Goal: Communication & Community: Answer question/provide support

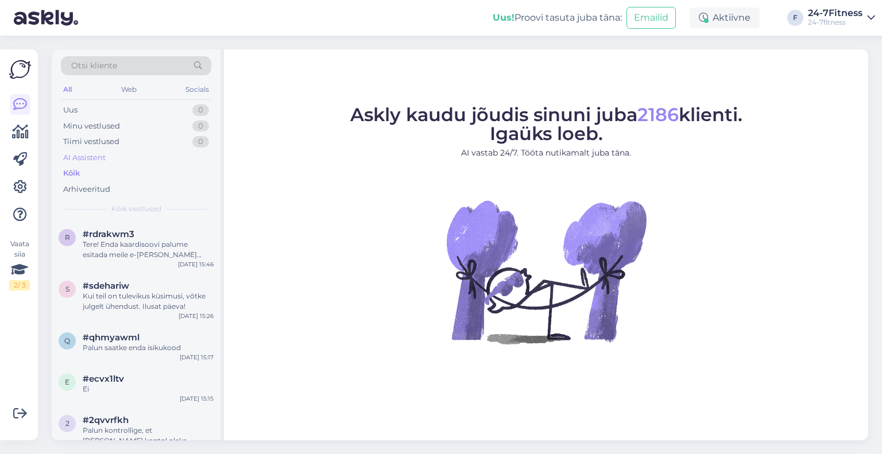
click at [81, 157] on div "AI Assistent" at bounding box center [84, 157] width 43 height 11
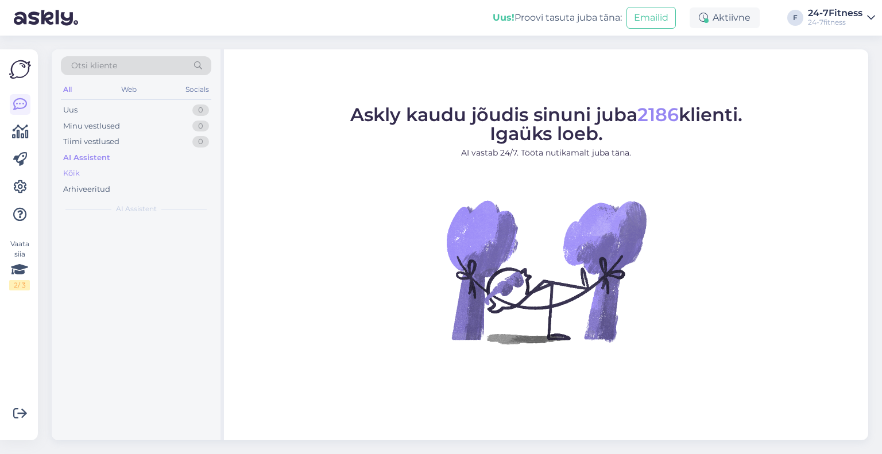
click at [87, 168] on div "Kõik" at bounding box center [136, 173] width 151 height 16
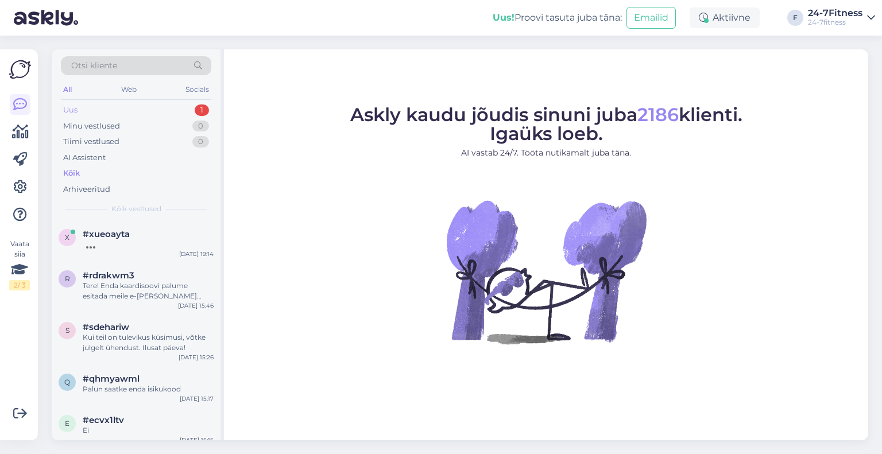
click at [90, 113] on div "Uus 1" at bounding box center [136, 110] width 151 height 16
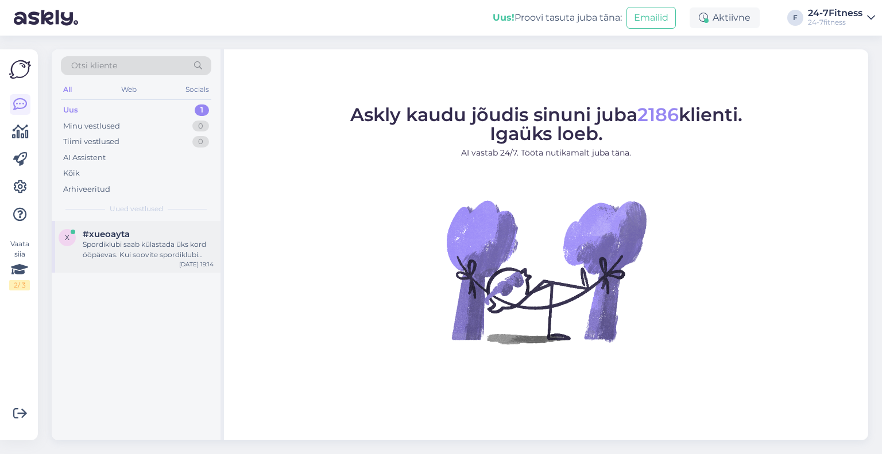
click at [113, 235] on span "#xueoayta" at bounding box center [106, 234] width 47 height 10
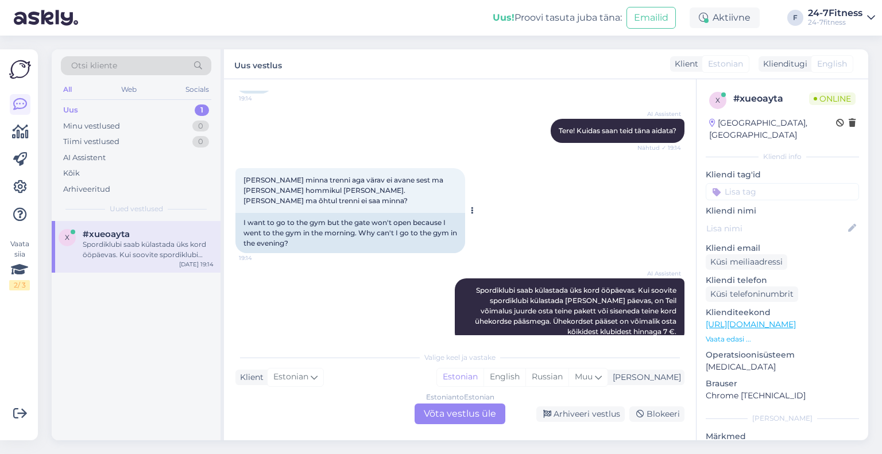
scroll to position [352, 0]
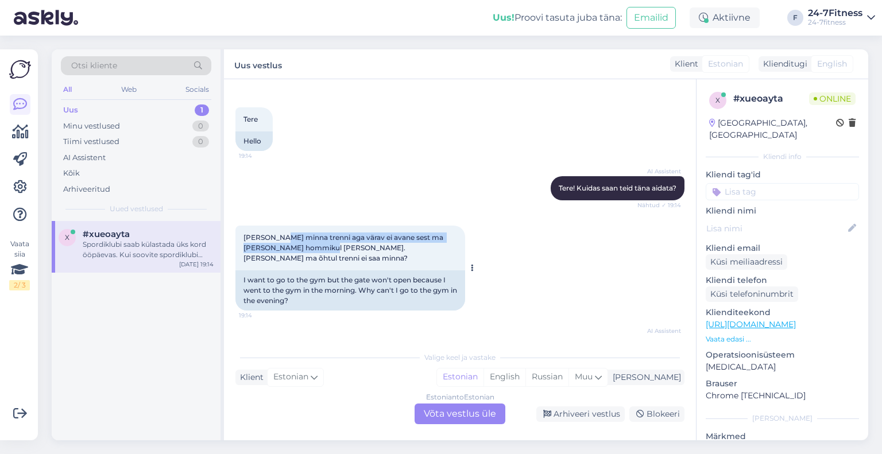
drag, startPoint x: 281, startPoint y: 228, endPoint x: 344, endPoint y: 248, distance: 65.6
click at [344, 248] on div "[PERSON_NAME] minna trenni aga värav ei avane sest ma [PERSON_NAME] hommikul [P…" at bounding box center [351, 248] width 230 height 45
drag, startPoint x: 381, startPoint y: 245, endPoint x: 366, endPoint y: 242, distance: 15.8
click at [369, 243] on div "[PERSON_NAME] minna trenni aga värav ei avane sest ma [PERSON_NAME] hommikul [P…" at bounding box center [351, 248] width 230 height 45
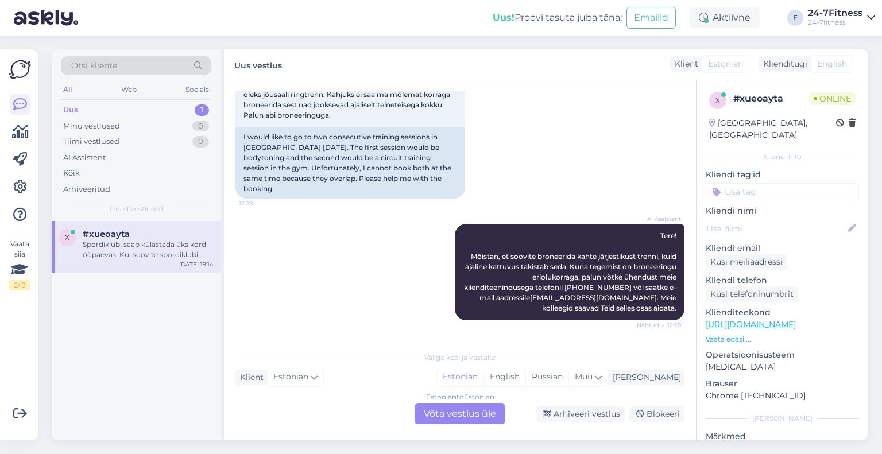
scroll to position [7, 0]
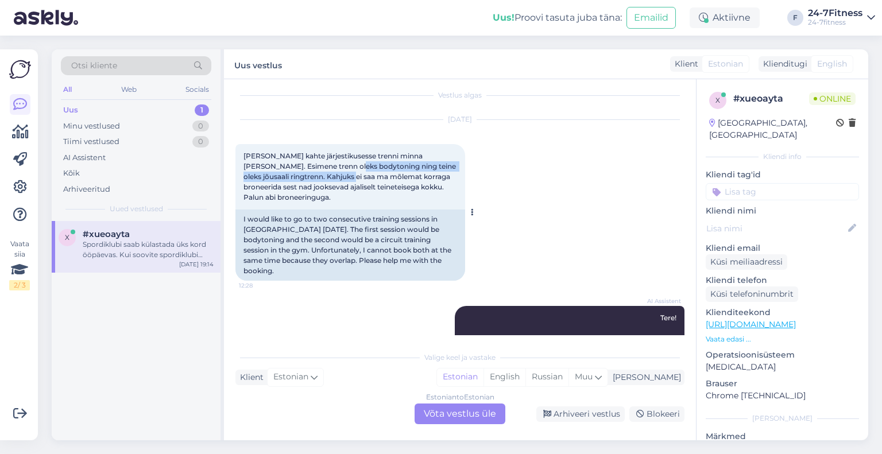
drag, startPoint x: 334, startPoint y: 167, endPoint x: 342, endPoint y: 180, distance: 15.5
click at [341, 178] on span "[PERSON_NAME] kahte järjestikusesse trenni minna [PERSON_NAME]. Esimene trenn o…" at bounding box center [351, 177] width 214 height 50
click at [342, 180] on span "[PERSON_NAME] kahte järjestikusesse trenni minna [PERSON_NAME]. Esimene trenn o…" at bounding box center [351, 177] width 214 height 50
drag, startPoint x: 349, startPoint y: 189, endPoint x: 317, endPoint y: 173, distance: 35.5
click at [318, 173] on span "[PERSON_NAME] kahte järjestikusesse trenni minna [PERSON_NAME]. Esimene trenn o…" at bounding box center [351, 177] width 214 height 50
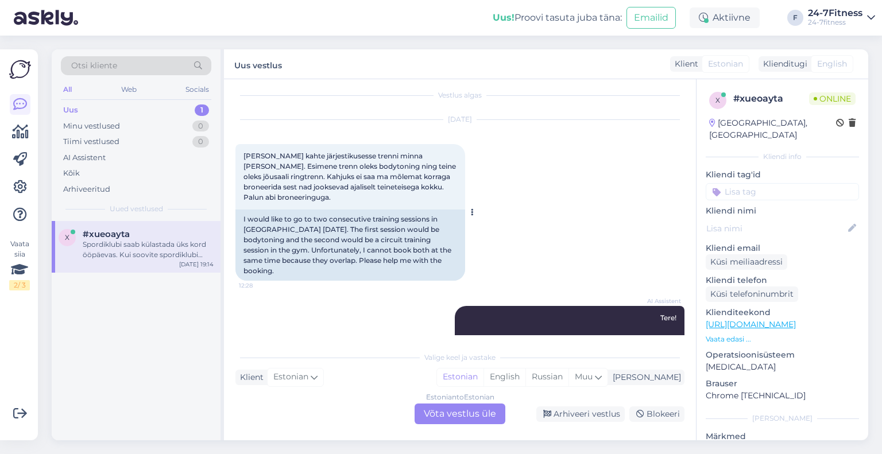
click at [315, 172] on span "[PERSON_NAME] kahte järjestikusesse trenni minna [PERSON_NAME]. Esimene trenn o…" at bounding box center [351, 177] width 214 height 50
drag, startPoint x: 310, startPoint y: 167, endPoint x: 317, endPoint y: 176, distance: 11.5
click at [315, 174] on span "[PERSON_NAME] kahte järjestikusesse trenni minna [PERSON_NAME]. Esimene trenn o…" at bounding box center [351, 177] width 214 height 50
click at [317, 176] on span "[PERSON_NAME] kahte järjestikusesse trenni minna [PERSON_NAME]. Esimene trenn o…" at bounding box center [351, 177] width 214 height 50
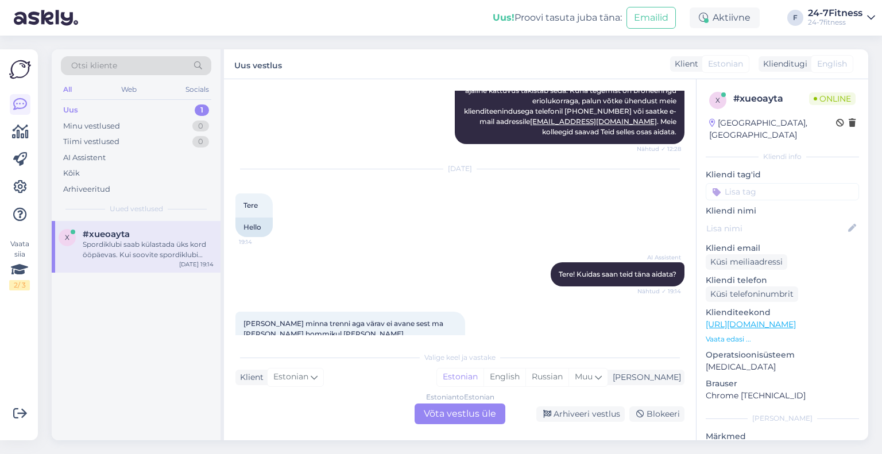
scroll to position [410, 0]
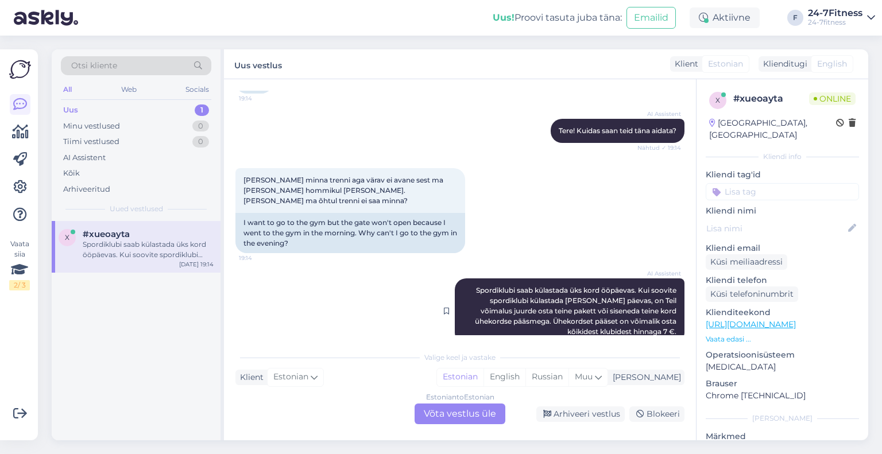
click at [550, 286] on span "Spordiklubi saab külastada üks kord ööpäevas. Kui soovite spordiklubi külastada…" at bounding box center [576, 311] width 203 height 50
drag, startPoint x: 306, startPoint y: 169, endPoint x: 316, endPoint y: 174, distance: 10.8
click at [314, 176] on span "[PERSON_NAME] minna trenni aga värav ei avane sest ma [PERSON_NAME] hommikul [P…" at bounding box center [345, 190] width 202 height 29
click at [316, 174] on div "[PERSON_NAME] minna trenni aga värav ei avane sest ma [PERSON_NAME] hommikul [P…" at bounding box center [351, 190] width 230 height 45
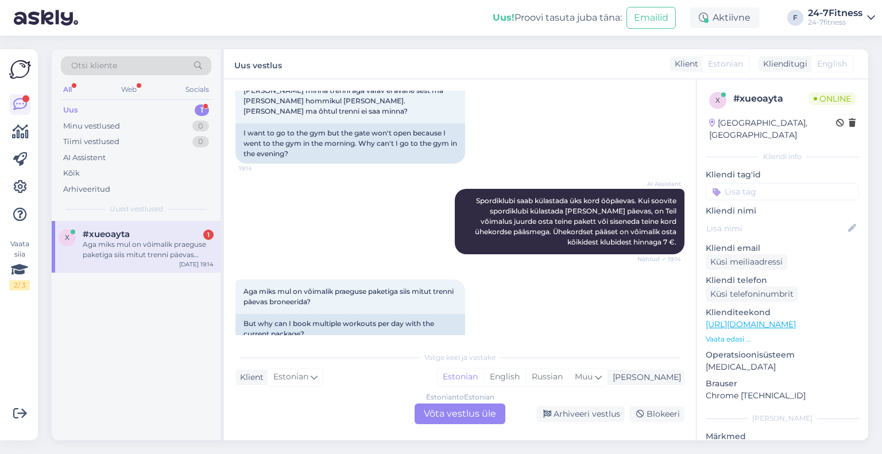
click at [296, 267] on div "Aga miks mul on võimalik praeguse paketiga siis mitut trenni päevas broneerida?…" at bounding box center [460, 312] width 449 height 90
click at [430, 411] on div "Estonian to Estonian Võta vestlus üle" at bounding box center [460, 414] width 91 height 21
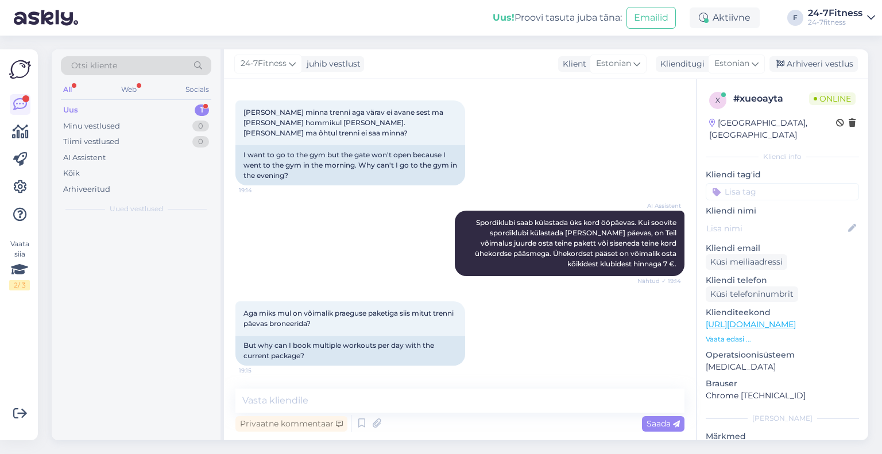
scroll to position [456, 0]
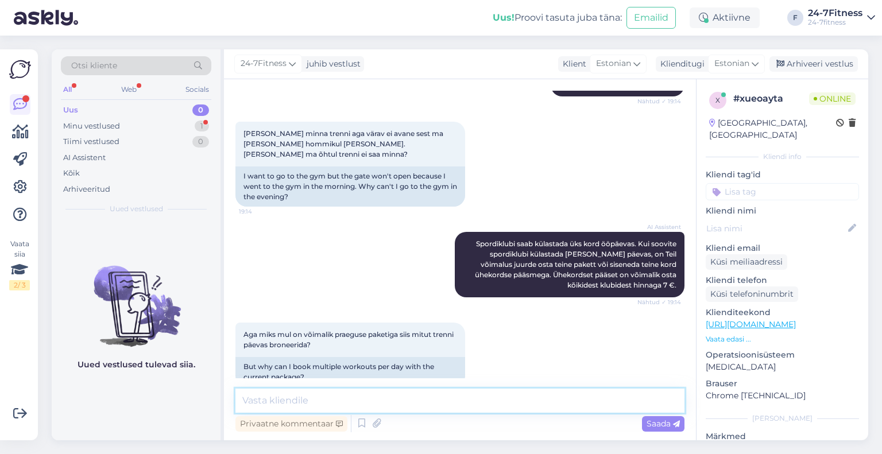
click at [318, 392] on textarea at bounding box center [460, 401] width 449 height 24
type textarea "s"
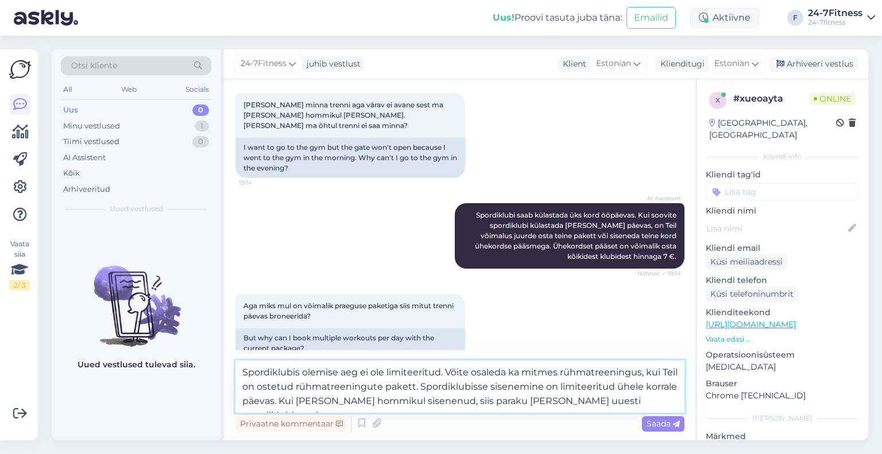
scroll to position [499, 0]
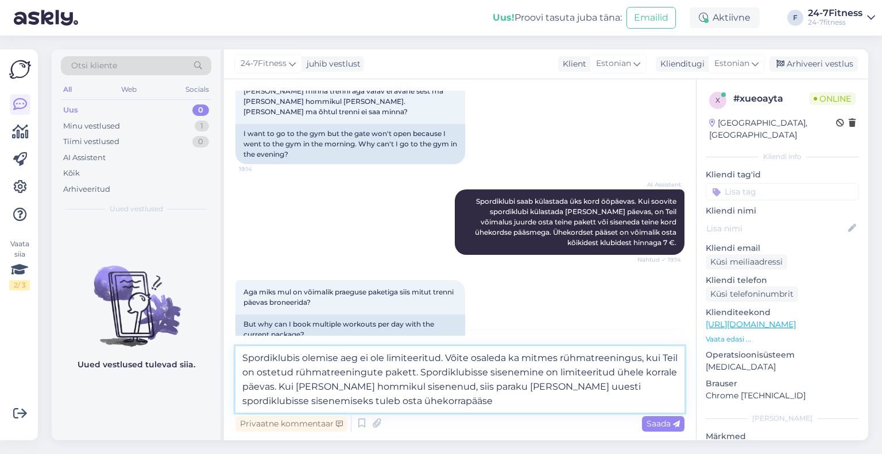
type textarea "Spordiklubis olemise aeg ei ole limiteeritud. Võite osaleda ka mitmes rühmatree…"
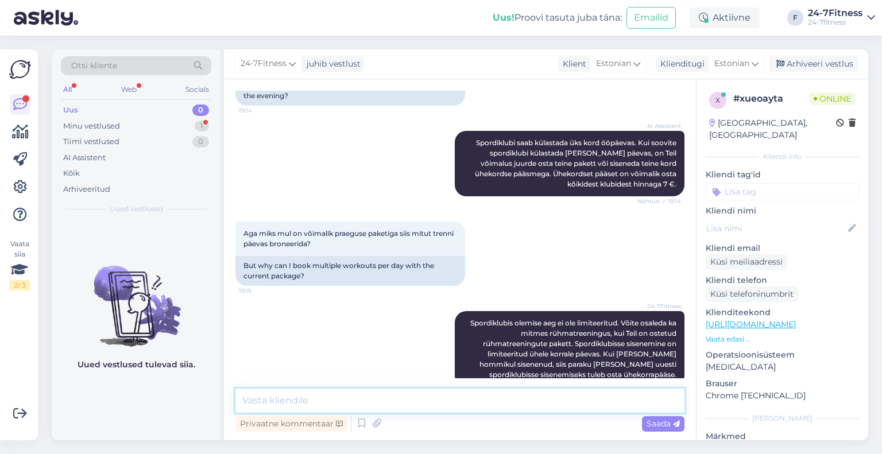
scroll to position [617, 0]
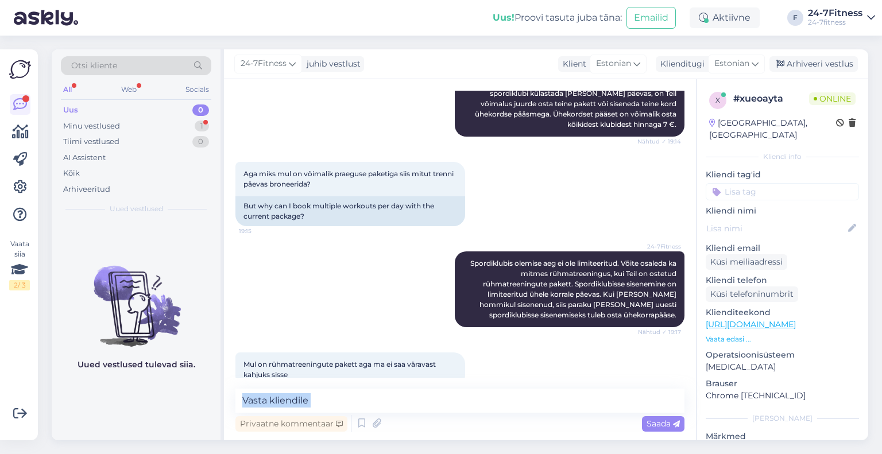
drag, startPoint x: 346, startPoint y: 415, endPoint x: 344, endPoint y: 406, distance: 9.5
click at [344, 406] on div "Privaatne kommentaar Saada" at bounding box center [460, 412] width 449 height 46
click at [341, 403] on textarea at bounding box center [460, 401] width 449 height 24
click at [295, 402] on textarea at bounding box center [460, 401] width 449 height 24
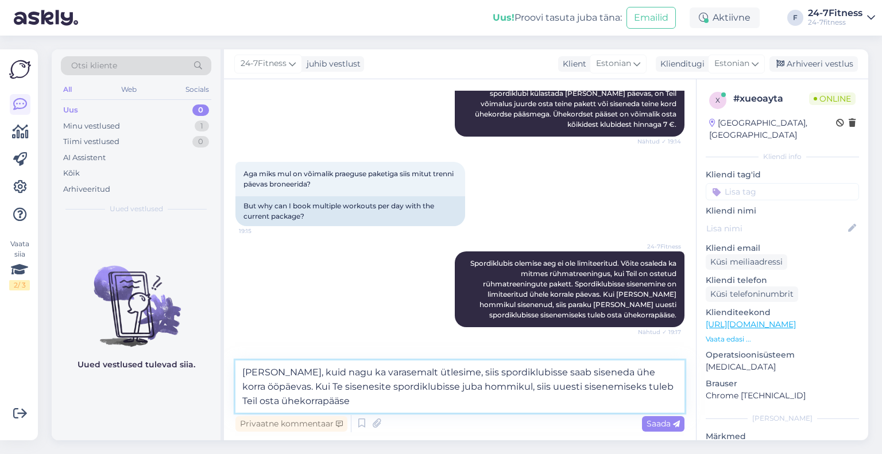
type textarea "[PERSON_NAME], kuid nagu ka varasemalt ütlesime, siis spordiklubisse saab sisen…"
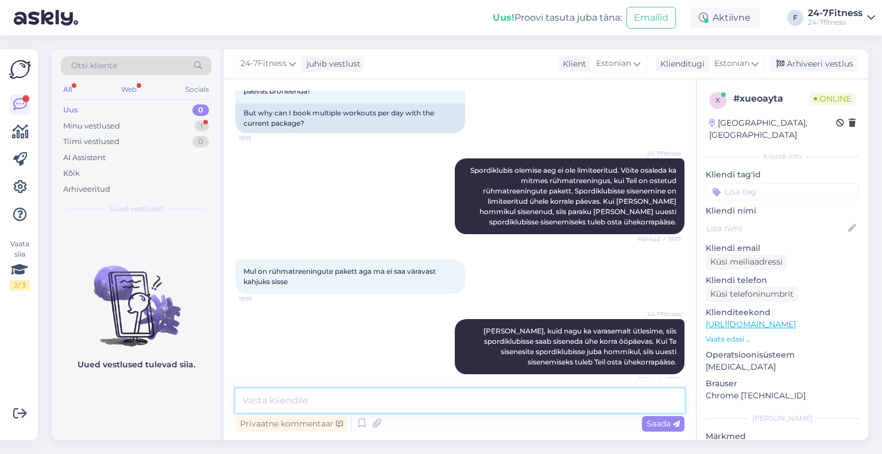
scroll to position [757, 0]
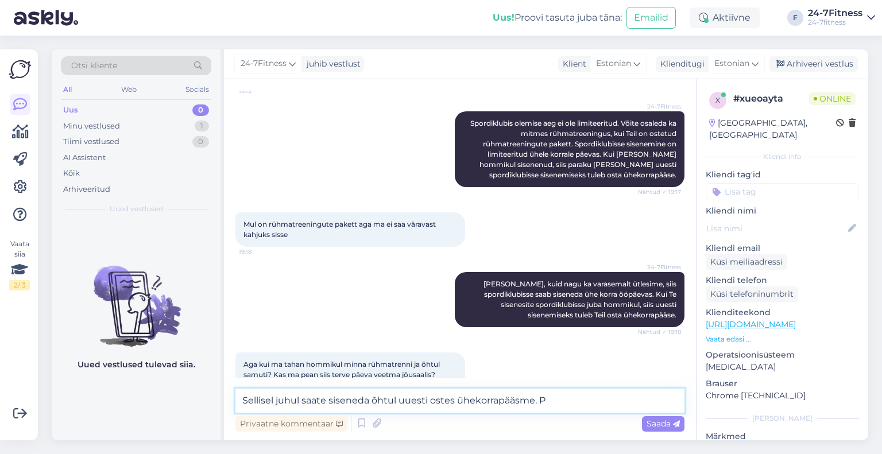
type textarea "Sellisel juhul saate siseneda õhtul uuesti ostes ühekorrapääsme."
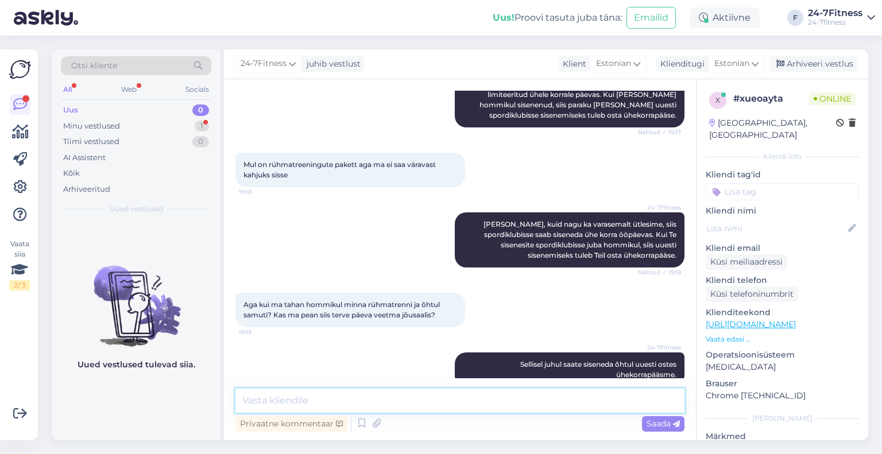
scroll to position [866, 0]
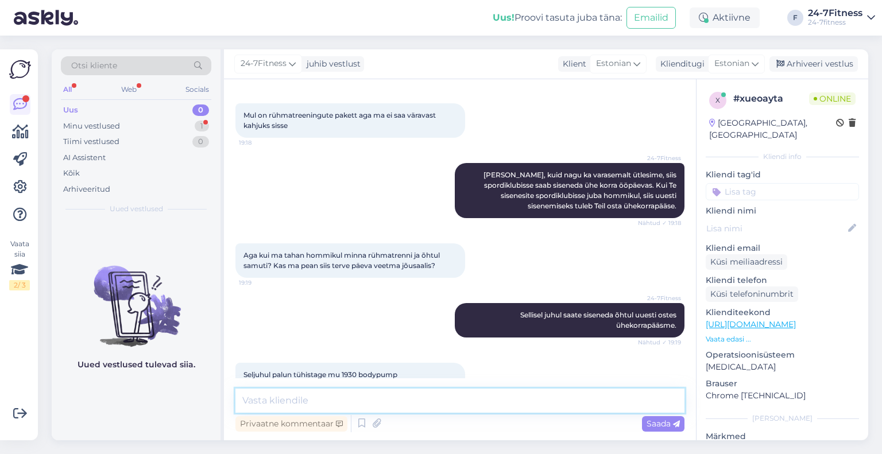
click at [338, 392] on textarea at bounding box center [460, 401] width 449 height 24
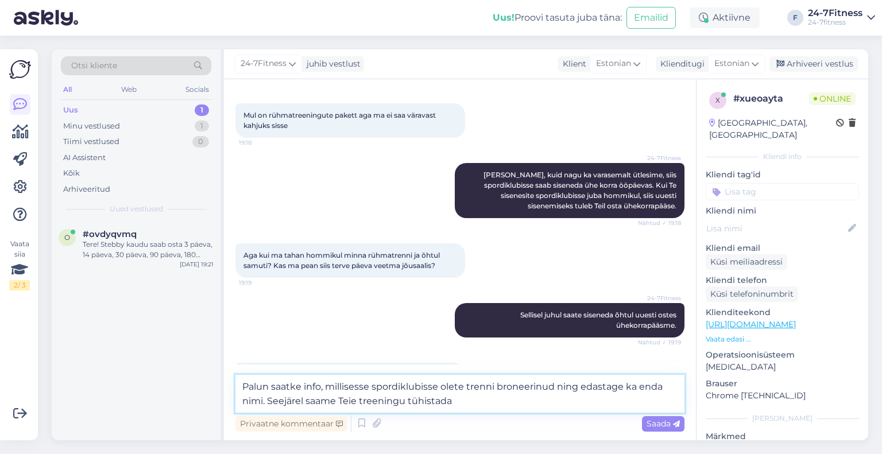
type textarea "Palun saatke info, millisesse spordiklubisse olete trenni broneerinud ning edas…"
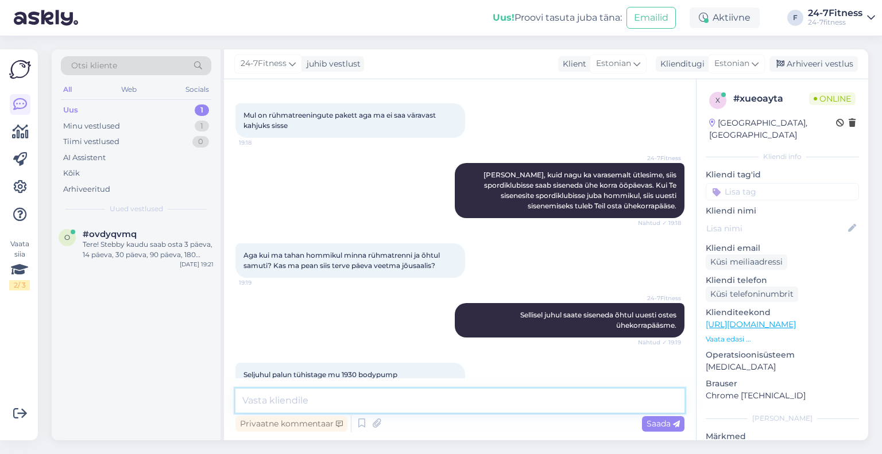
scroll to position [936, 0]
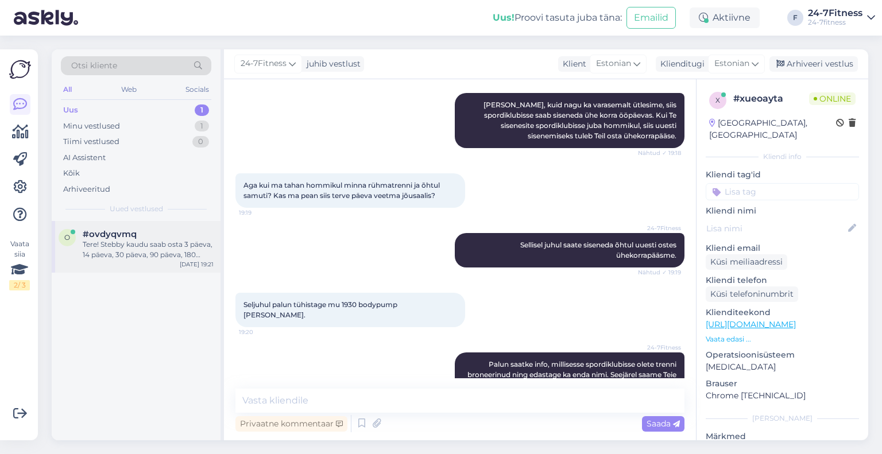
click at [78, 259] on div "o #ovdyqvmq Tere! Stebby kaudu saab osta 3 päeva, 14 päeva, 30 päeva, 90 päeva,…" at bounding box center [136, 244] width 155 height 31
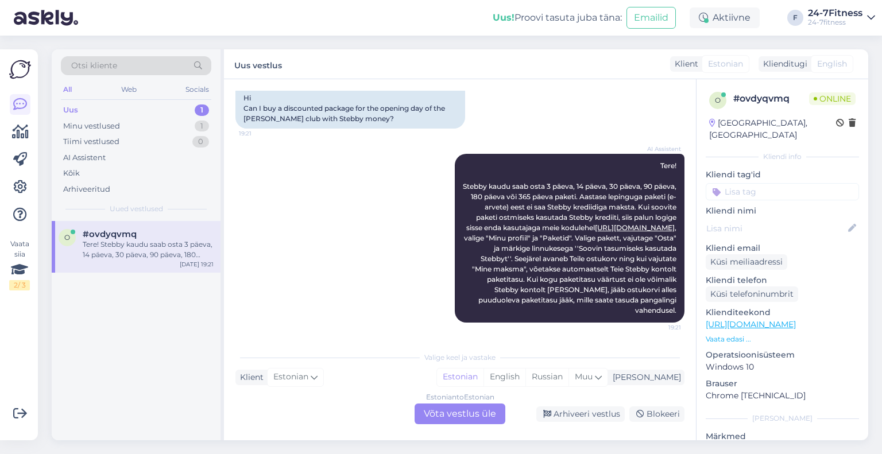
scroll to position [0, 0]
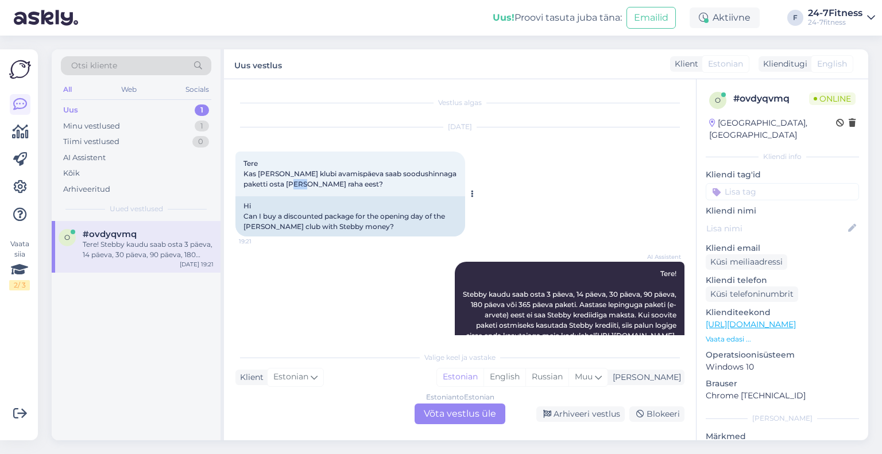
drag, startPoint x: 307, startPoint y: 184, endPoint x: 287, endPoint y: 178, distance: 20.5
click at [289, 179] on div "Tere Kas [PERSON_NAME] klubi avamispäeva saab soodushinnaga paketti osta [PERSO…" at bounding box center [351, 174] width 230 height 45
click at [287, 178] on span "Tere Kas [PERSON_NAME] klubi avamispäeva saab soodushinnaga paketti osta [PERSO…" at bounding box center [351, 173] width 215 height 29
click at [280, 186] on span "Tere Kas [PERSON_NAME] klubi avamispäeva saab soodushinnaga paketti osta [PERSO…" at bounding box center [351, 173] width 215 height 29
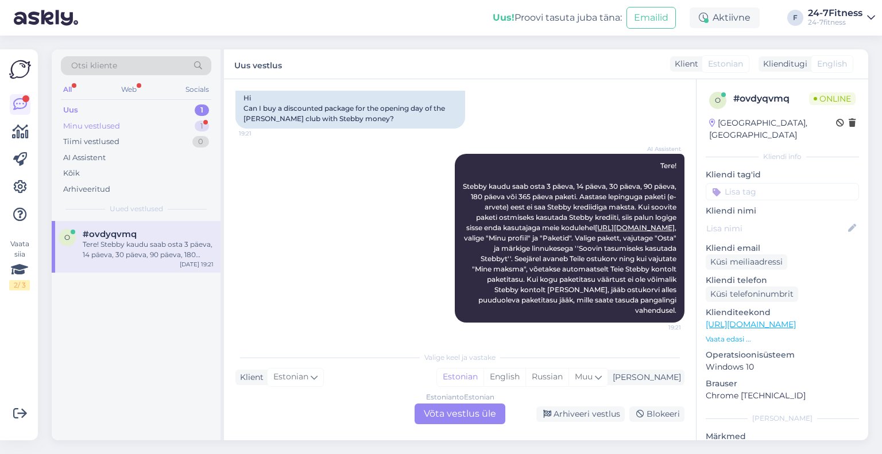
click at [99, 125] on div "Minu vestlused" at bounding box center [91, 126] width 57 height 11
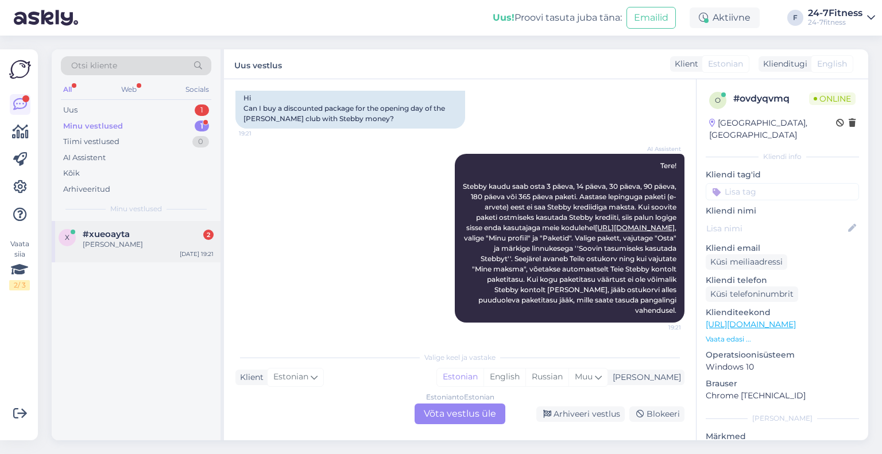
click at [122, 229] on span "#xueoayta" at bounding box center [106, 234] width 47 height 10
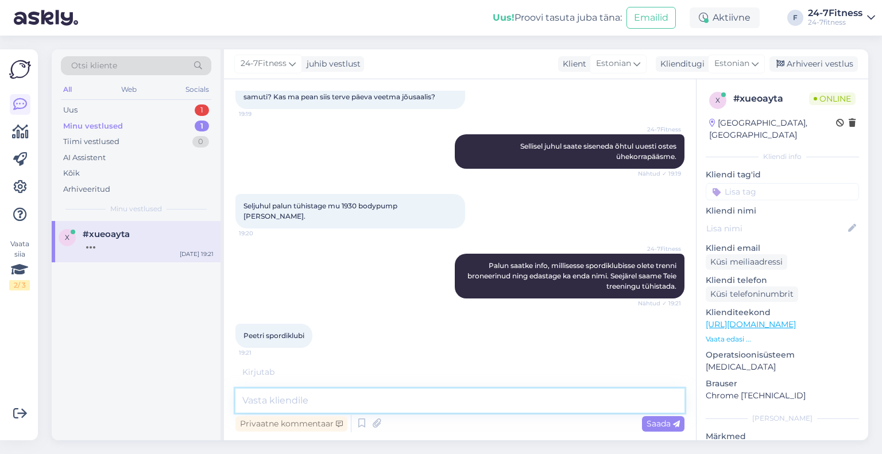
click at [341, 405] on textarea at bounding box center [460, 401] width 449 height 24
type textarea "R"
type textarea "Tühistasime Teie broneeringu."
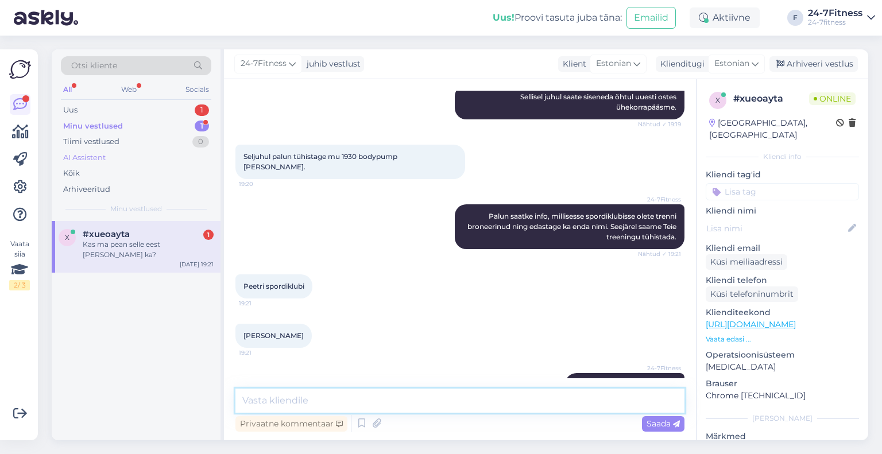
scroll to position [1134, 0]
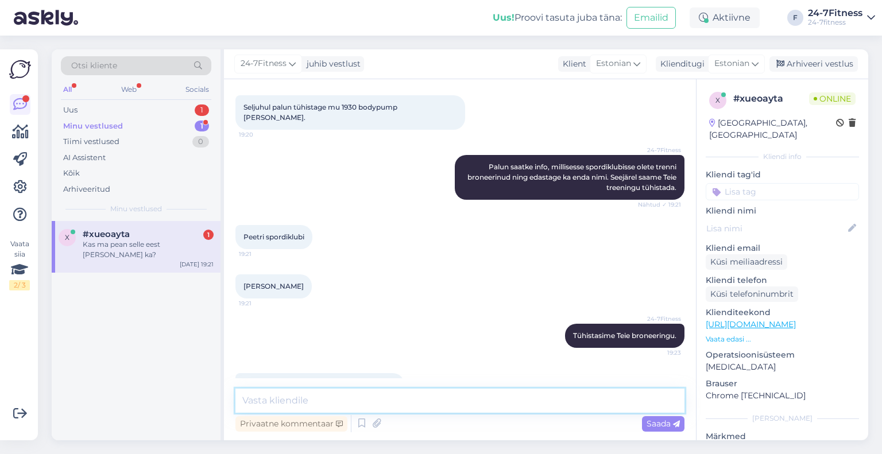
click at [310, 402] on textarea at bounding box center [460, 401] width 449 height 24
type textarea "Ei pea :)"
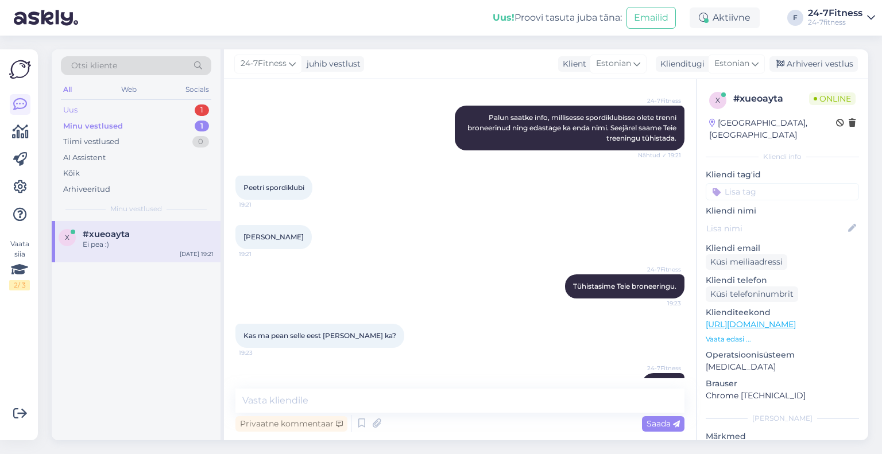
click at [88, 116] on div "Uus 1" at bounding box center [136, 110] width 151 height 16
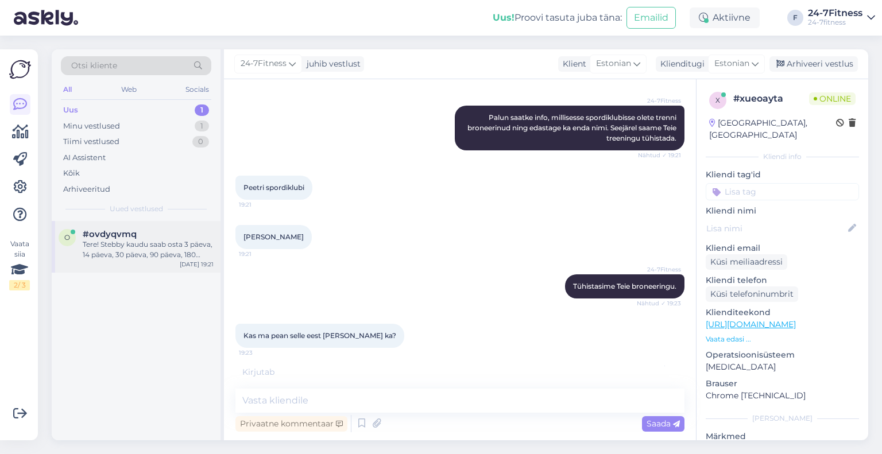
click at [119, 235] on span "#ovdyqvmq" at bounding box center [110, 234] width 54 height 10
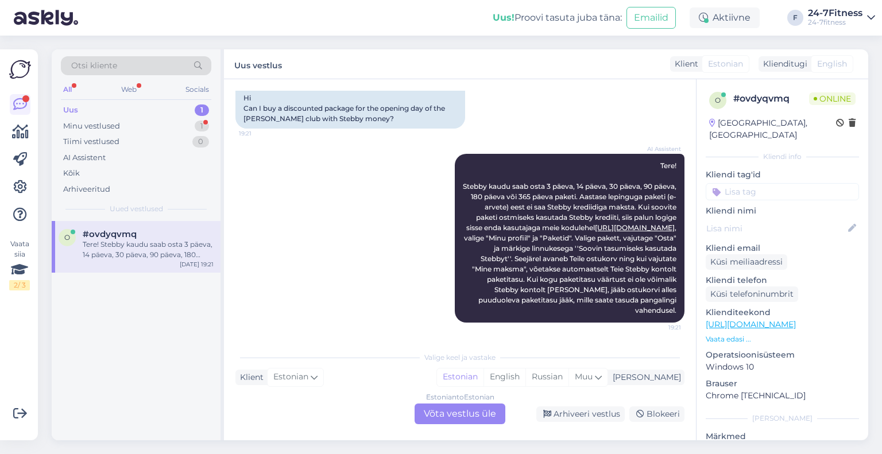
scroll to position [108, 0]
click at [320, 107] on div "Hi Can I buy a discounted package for the opening day of the [PERSON_NAME] club…" at bounding box center [351, 108] width 230 height 40
click at [438, 414] on div "Estonian to Estonian Võta vestlus üle" at bounding box center [460, 414] width 91 height 21
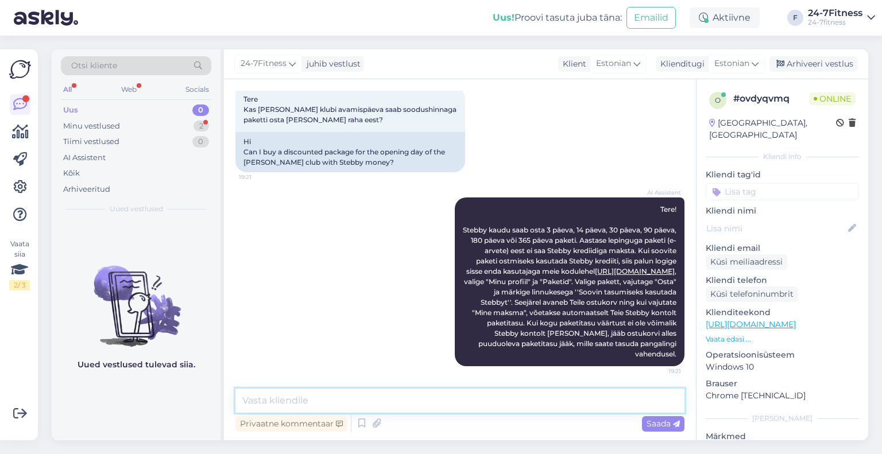
click at [313, 400] on textarea at bounding box center [460, 401] width 449 height 24
drag, startPoint x: 361, startPoint y: 398, endPoint x: 233, endPoint y: 398, distance: 128.7
click at [233, 398] on div "Vestlus algas [DATE] Tere Kas [PERSON_NAME] klubi avamispäeva saab soodushinnag…" at bounding box center [460, 259] width 472 height 361
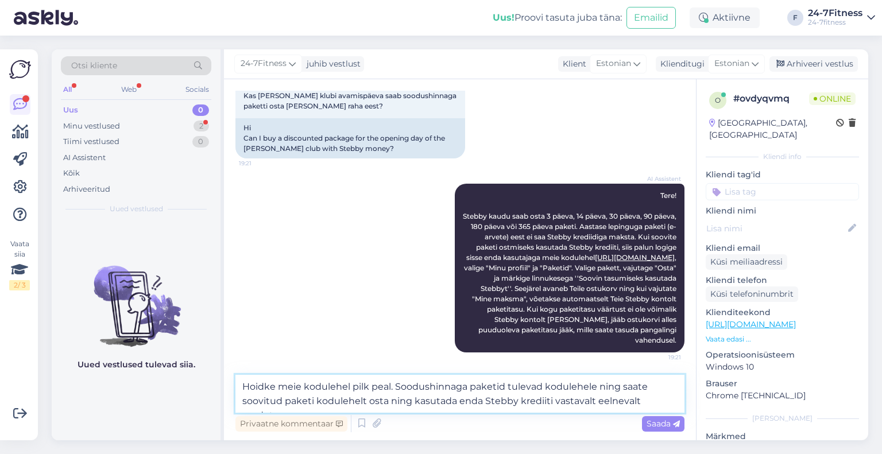
scroll to position [93, 0]
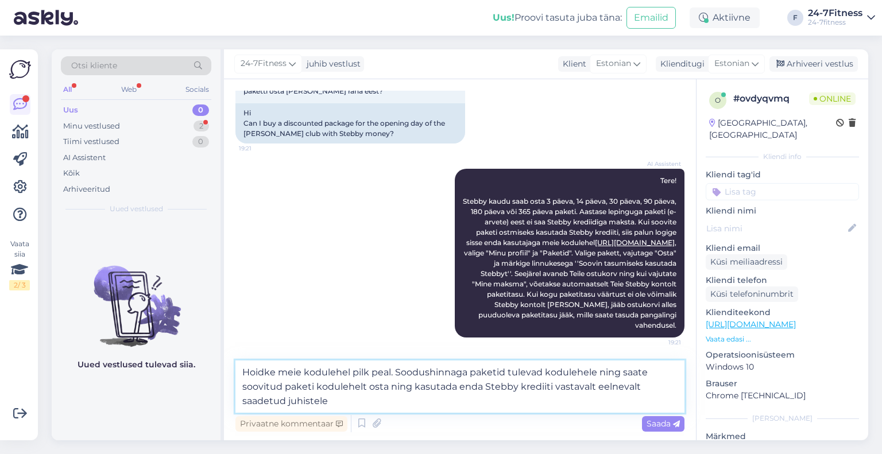
type textarea "Hoidke meie kodulehel pilk peal. Soodushinnaga paketid tulevad kodulehele ning …"
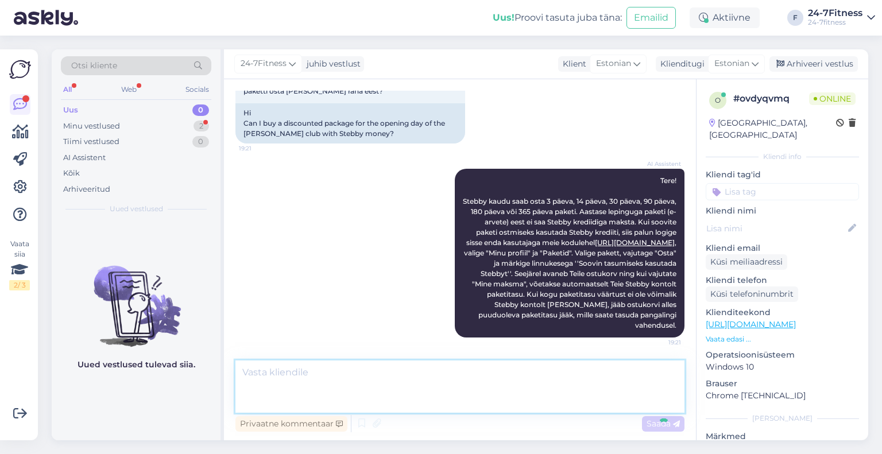
scroll to position [145, 0]
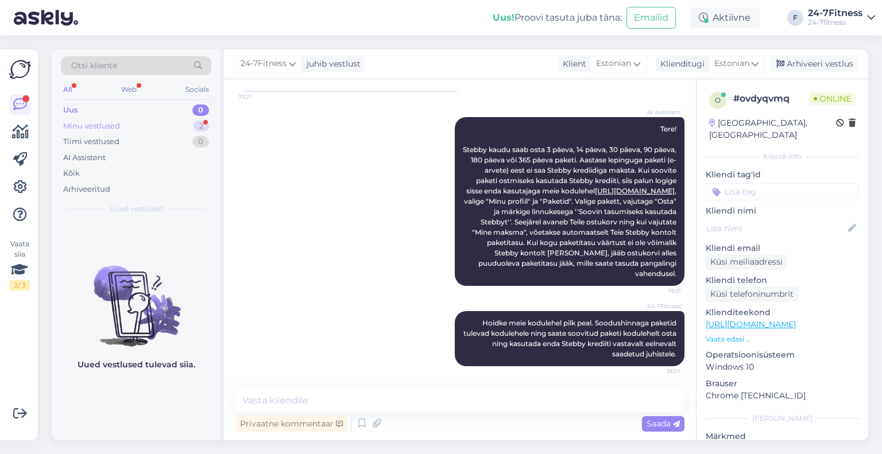
click at [100, 121] on div "Minu vestlused" at bounding box center [91, 126] width 57 height 11
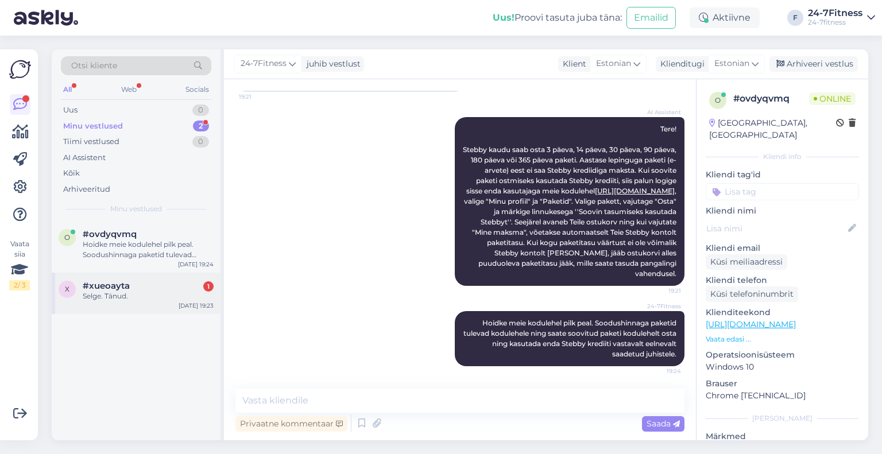
click at [102, 295] on div "Selge. Tänud." at bounding box center [148, 296] width 131 height 10
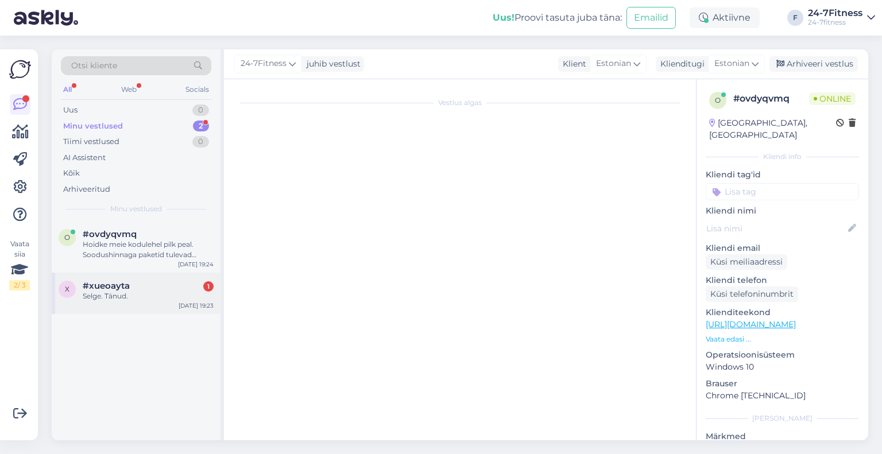
scroll to position [1233, 0]
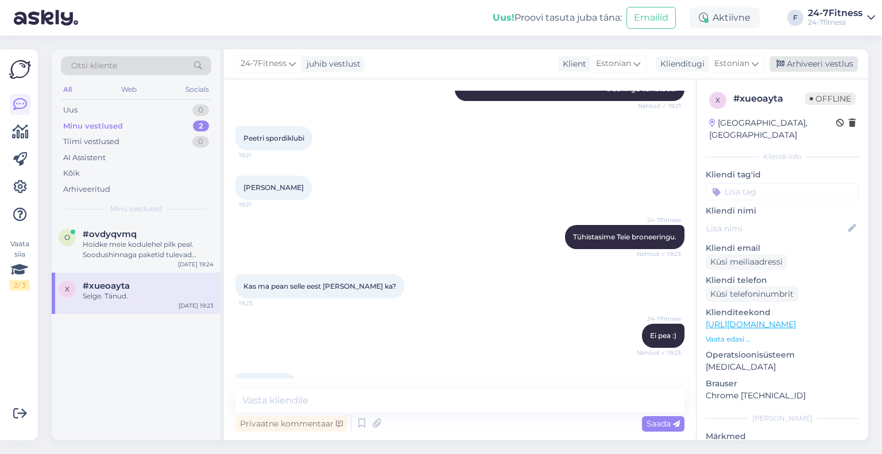
click at [815, 70] on div "Arhiveeri vestlus" at bounding box center [814, 64] width 88 height 16
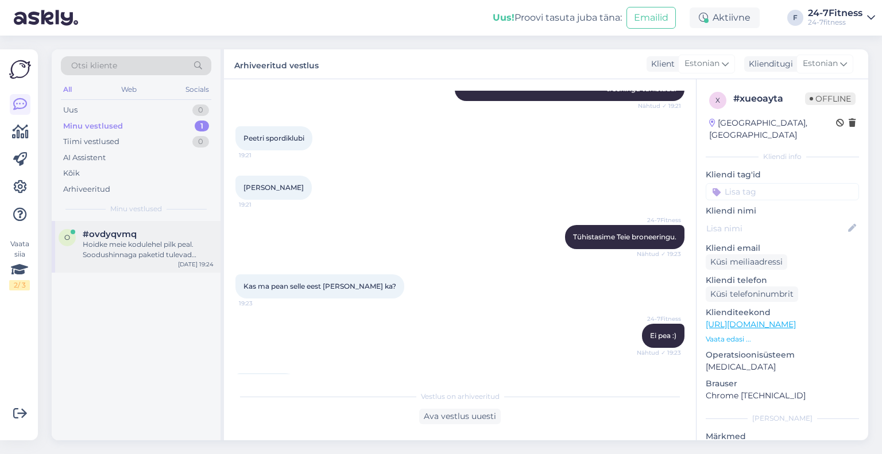
click at [155, 256] on div "Hoidke meie kodulehel pilk peal. Soodushinnaga paketid tulevad kodulehele ning …" at bounding box center [148, 250] width 131 height 21
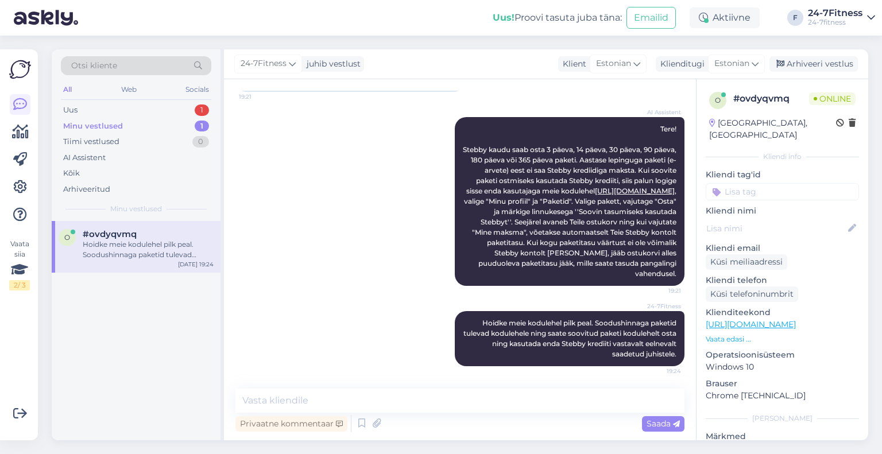
click at [114, 252] on div "Hoidke meie kodulehel pilk peal. Soodushinnaga paketid tulevad kodulehele ning …" at bounding box center [148, 250] width 131 height 21
click at [105, 103] on div "Uus 1" at bounding box center [136, 110] width 151 height 16
click at [107, 256] on div "Спасибо, что предоставили информацию. Мы проверим ваши данные в нашей системе." at bounding box center [148, 250] width 131 height 21
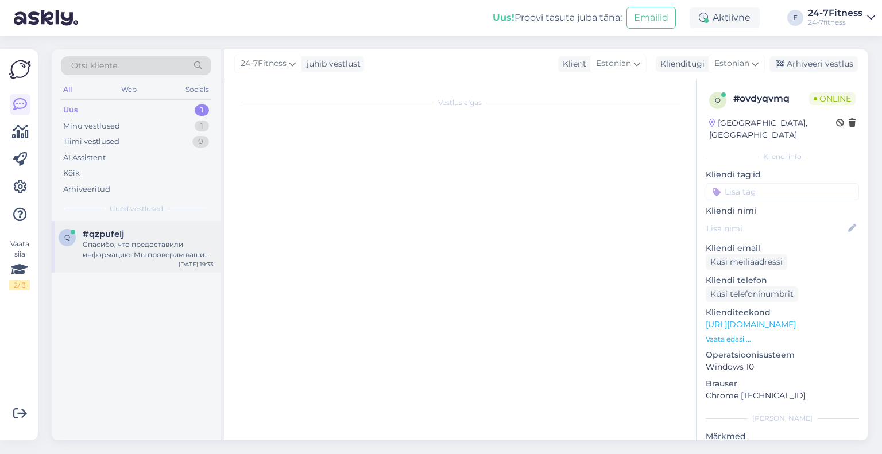
scroll to position [324, 0]
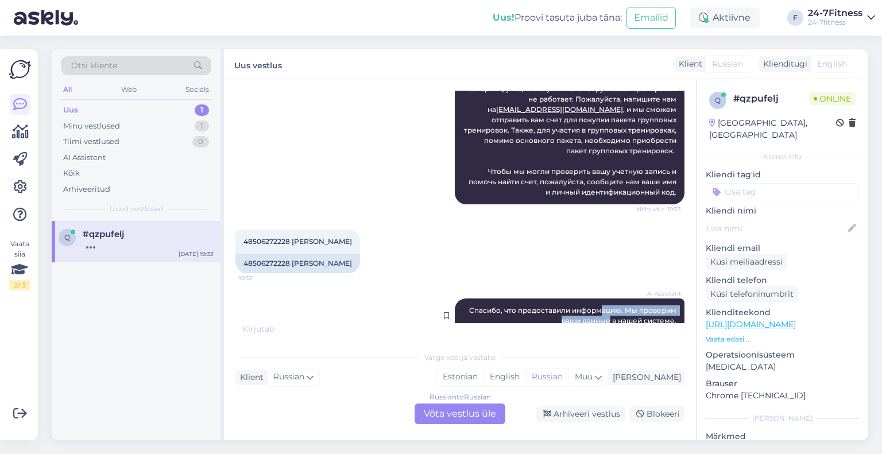
drag, startPoint x: 601, startPoint y: 312, endPoint x: 591, endPoint y: 304, distance: 13.2
click at [591, 306] on span "Спасибо, что предоставили информацию. Мы проверим ваши данные в нашей системе." at bounding box center [573, 315] width 209 height 19
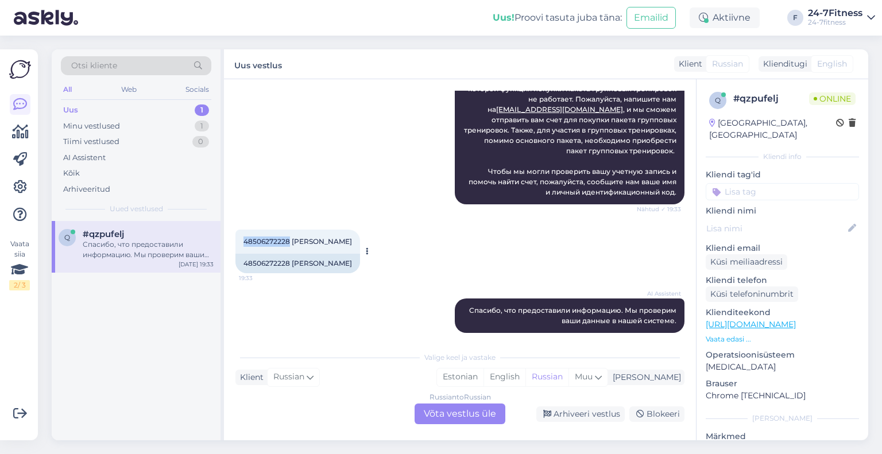
drag, startPoint x: 288, startPoint y: 233, endPoint x: 238, endPoint y: 228, distance: 49.6
click at [238, 230] on div "48506272228 [PERSON_NAME] 19:33" at bounding box center [298, 242] width 125 height 24
copy span "48506272228"
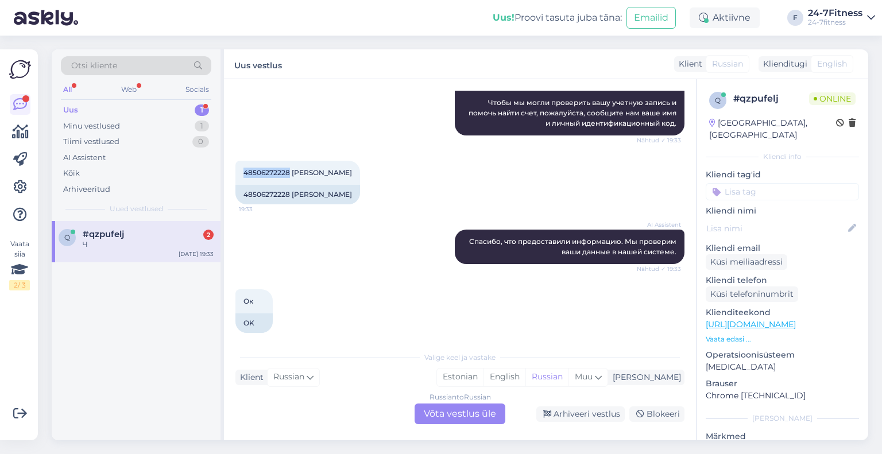
scroll to position [462, 0]
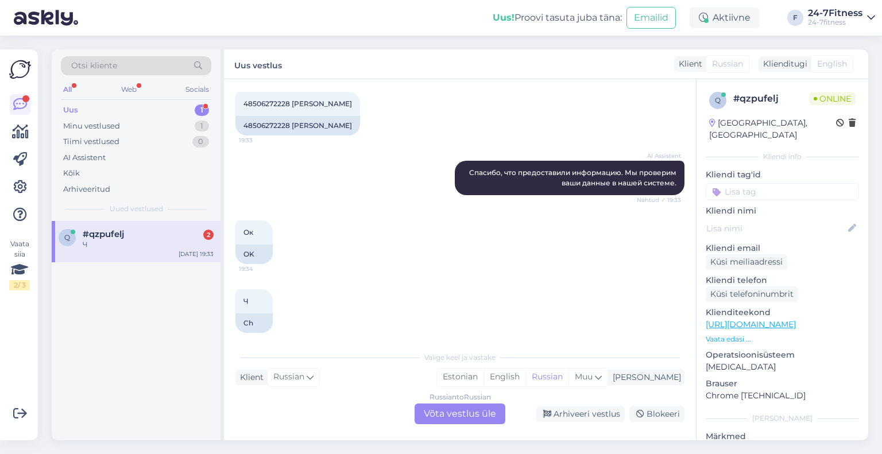
click at [431, 414] on div "Russian to Russian Võta vestlus üle" at bounding box center [460, 414] width 91 height 21
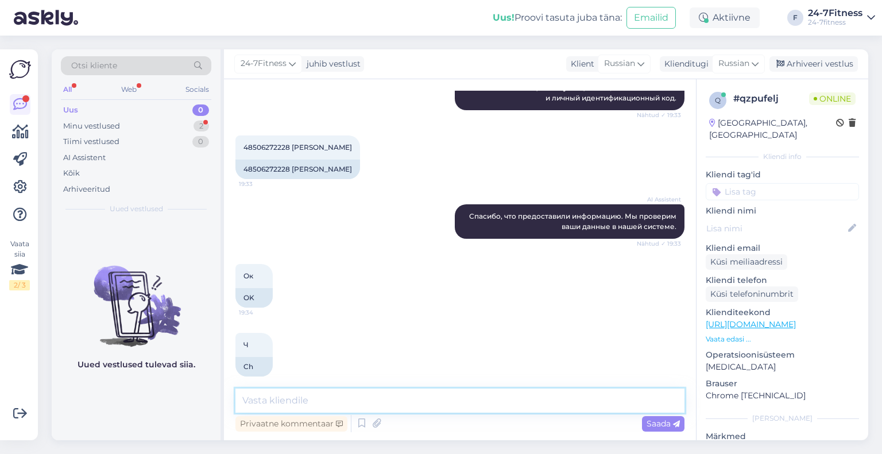
click at [308, 394] on textarea at bounding box center [460, 401] width 449 height 24
paste textarea "Мы проверили и видим, что вы зарегистрированы в нашей базе клиентов по адресу э…"
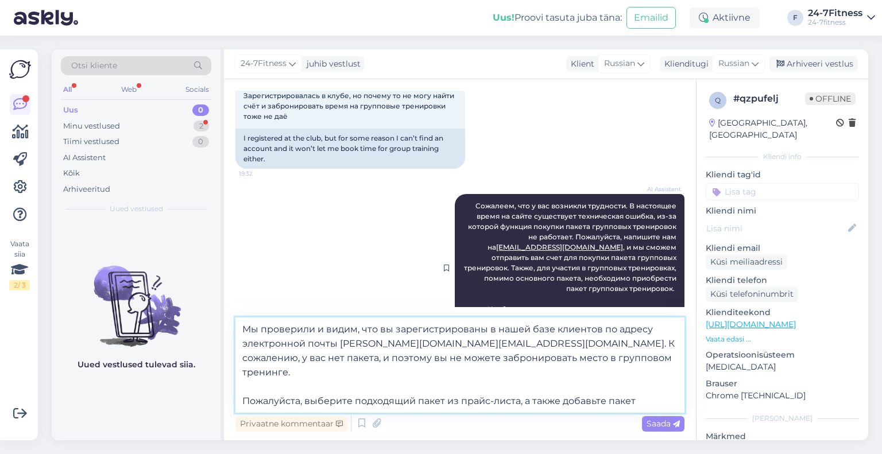
scroll to position [489, 0]
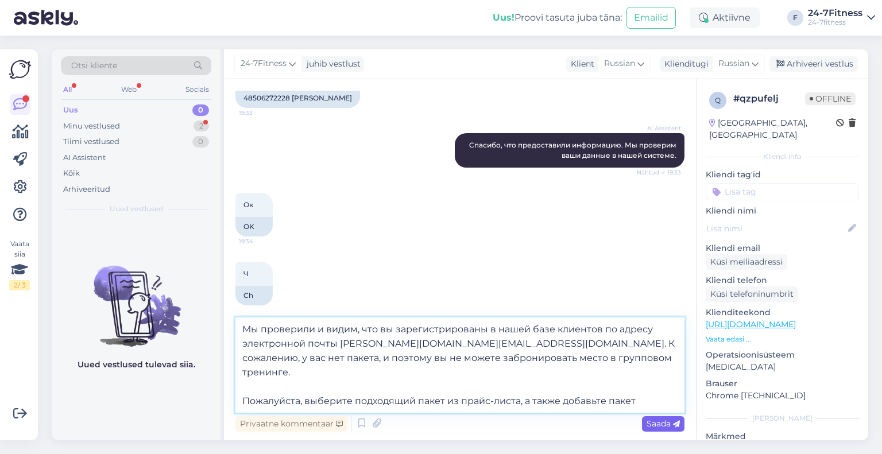
type textarea "Мы проверили и видим, что вы зарегистрированы в нашей базе клиентов по адресу э…"
click at [651, 429] on span "Saada" at bounding box center [663, 424] width 33 height 10
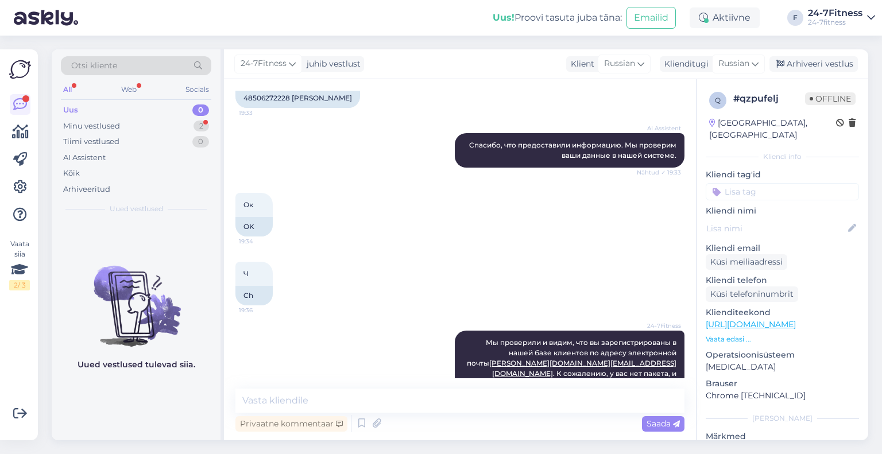
scroll to position [550, 0]
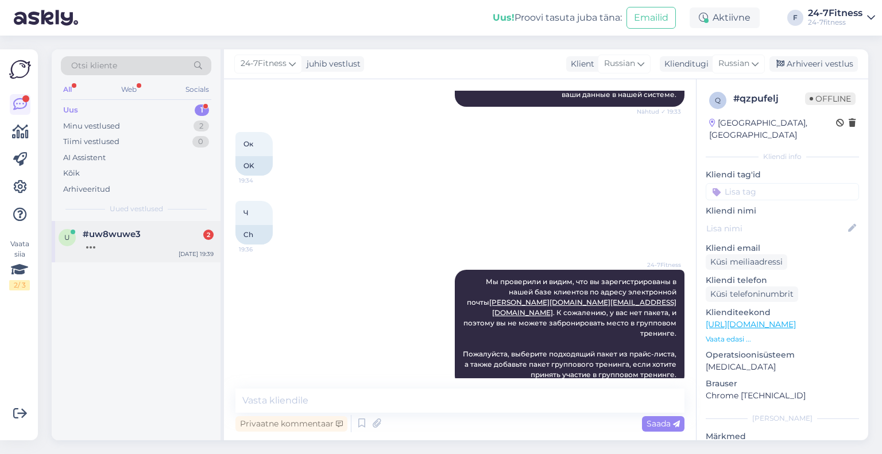
click at [122, 227] on div "u #uw8wuwe3 2 [DATE] 19:39" at bounding box center [136, 241] width 169 height 41
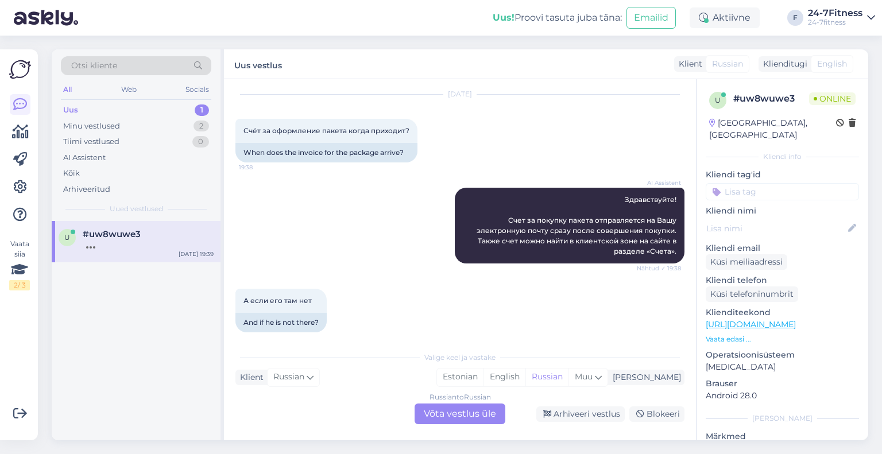
scroll to position [0, 0]
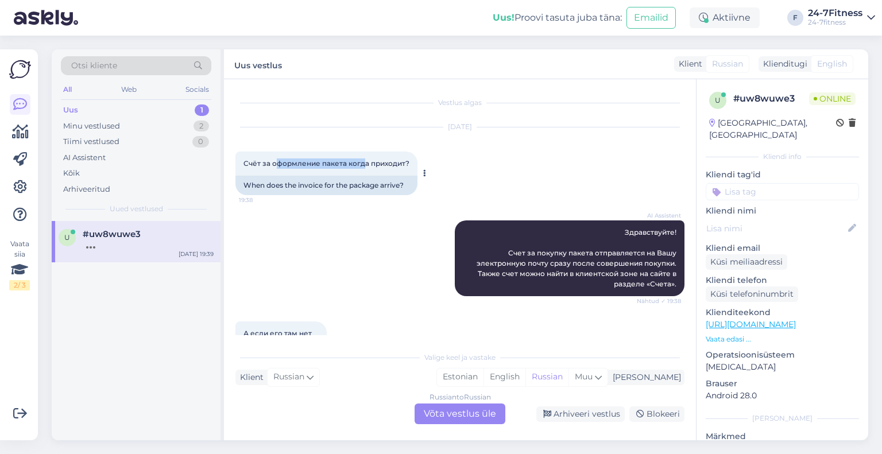
drag, startPoint x: 276, startPoint y: 164, endPoint x: 365, endPoint y: 164, distance: 88.5
click at [365, 164] on span "Счёт за оформление пакета когда приходит?" at bounding box center [327, 163] width 166 height 9
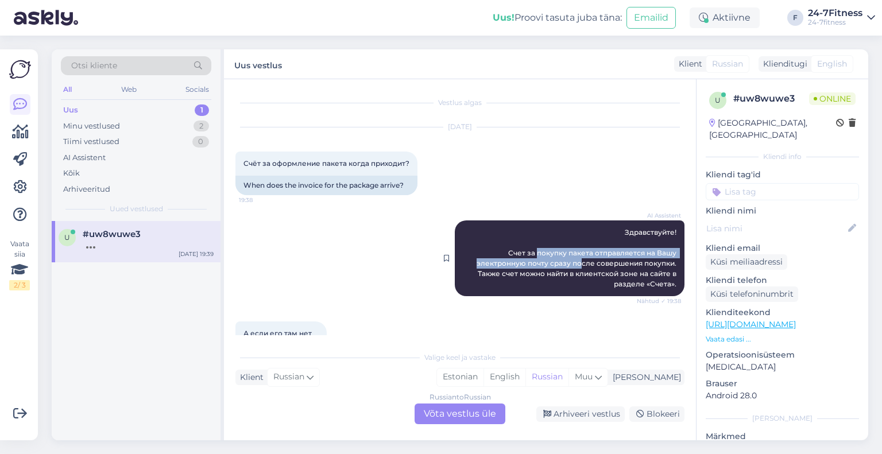
drag, startPoint x: 529, startPoint y: 253, endPoint x: 572, endPoint y: 268, distance: 46.1
click at [572, 268] on div "AI Assistent Здравствуйте! Счет за покупку пакета отправляется на Вашу электрон…" at bounding box center [570, 259] width 230 height 76
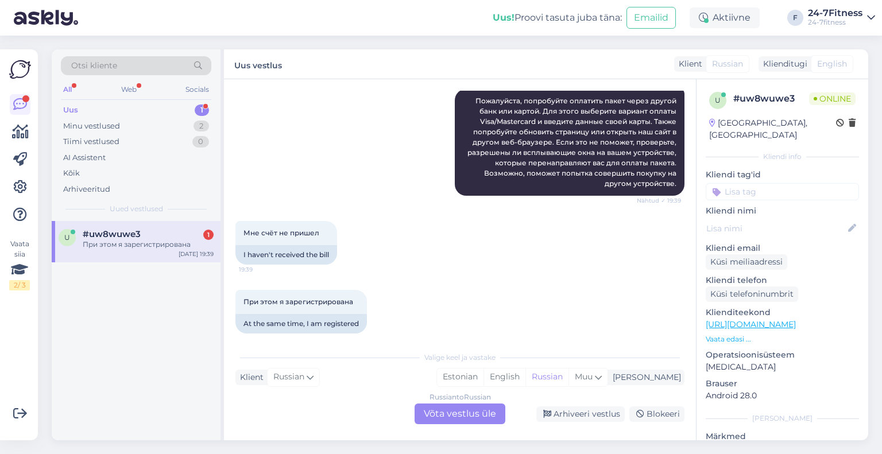
drag, startPoint x: 583, startPoint y: 271, endPoint x: 571, endPoint y: 261, distance: 15.2
click at [572, 261] on div "Vestlus algas [DATE] Счёт за оформление пакета когда приходит? 19:38 When does …" at bounding box center [466, 213] width 460 height 245
click at [291, 298] on span "При этом я зарегистрирована" at bounding box center [299, 302] width 110 height 9
drag, startPoint x: 289, startPoint y: 292, endPoint x: 277, endPoint y: 291, distance: 11.5
click at [277, 298] on span "При этом я зарегистрирована" at bounding box center [299, 302] width 110 height 9
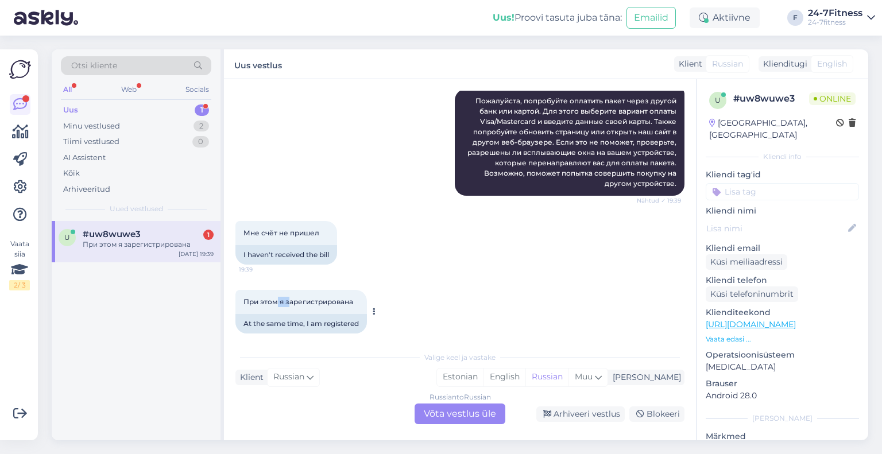
click at [277, 298] on span "При этом я зарегистрирована" at bounding box center [299, 302] width 110 height 9
click at [285, 219] on div "Мне счёт не пришел 19:39 I haven't received the bill" at bounding box center [460, 243] width 449 height 69
drag, startPoint x: 285, startPoint y: 219, endPoint x: 292, endPoint y: 225, distance: 9.4
click at [292, 229] on span "Мне счёт не пришел" at bounding box center [282, 233] width 76 height 9
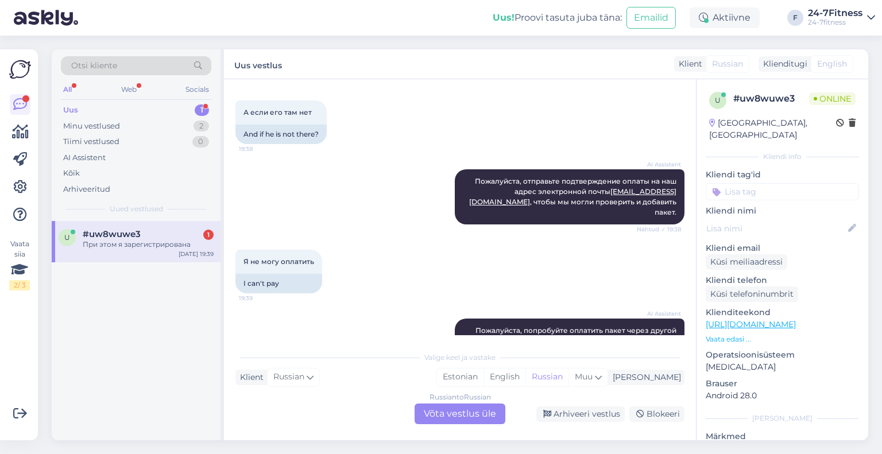
scroll to position [0, 0]
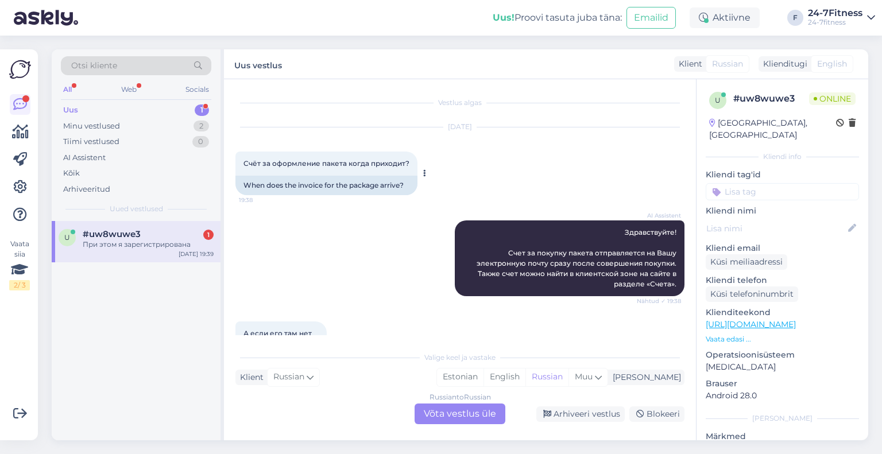
drag, startPoint x: 280, startPoint y: 168, endPoint x: 289, endPoint y: 174, distance: 11.2
click at [286, 174] on div "Счёт за оформление пакета когда приходит? 19:38" at bounding box center [327, 164] width 182 height 24
click at [289, 174] on div "Счёт за оформление пакета когда приходит? 19:38" at bounding box center [327, 164] width 182 height 24
drag, startPoint x: 308, startPoint y: 165, endPoint x: 345, endPoint y: 163, distance: 36.3
click at [345, 163] on span "Счёт за оформление пакета когда приходит?" at bounding box center [327, 163] width 166 height 9
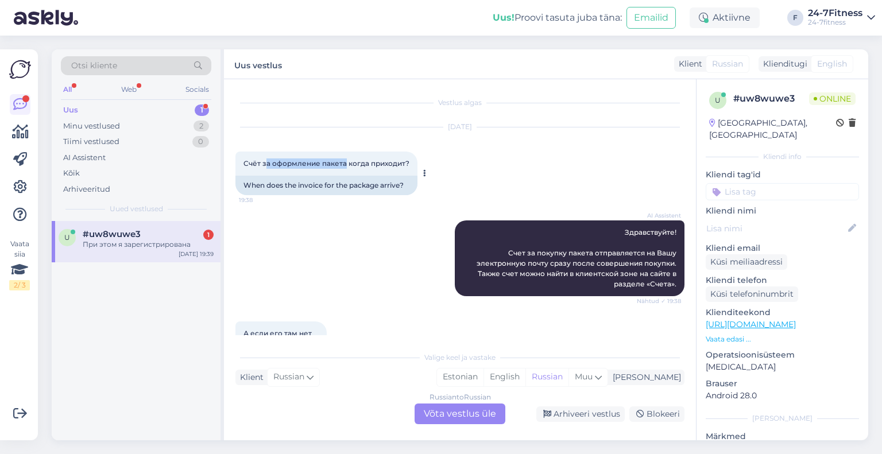
click at [345, 163] on span "Счёт за оформление пакета когда приходит?" at bounding box center [327, 163] width 166 height 9
drag, startPoint x: 269, startPoint y: 183, endPoint x: 377, endPoint y: 184, distance: 108.6
click at [377, 184] on div "When does the invoice for the package arrive?" at bounding box center [327, 186] width 182 height 20
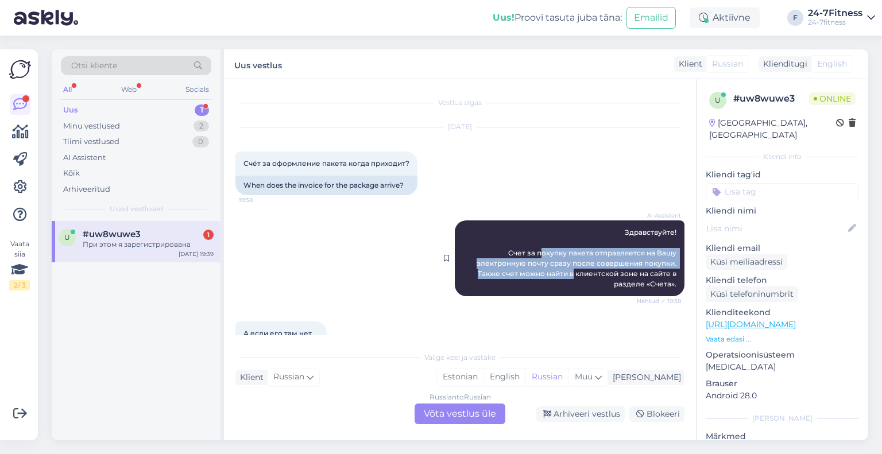
drag, startPoint x: 531, startPoint y: 256, endPoint x: 588, endPoint y: 273, distance: 60.0
click at [584, 273] on span "Здравствуйте! Счет за покупку пакета отправляется на Вашу электронную почту сра…" at bounding box center [578, 258] width 202 height 60
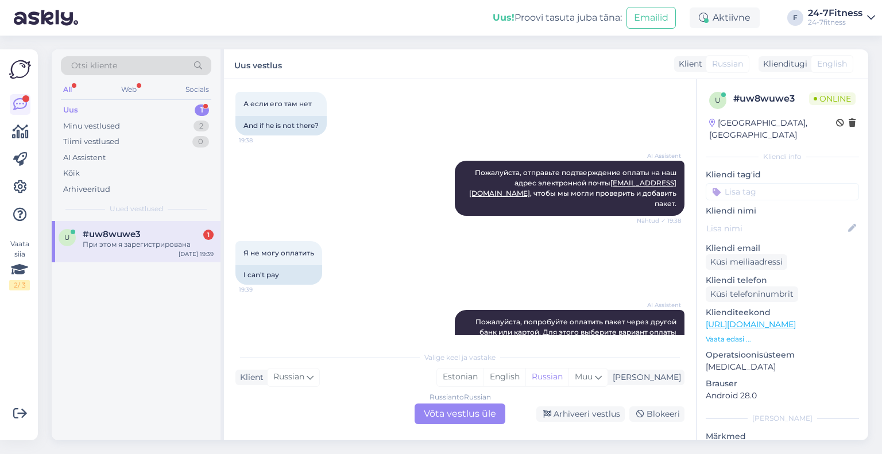
scroll to position [451, 0]
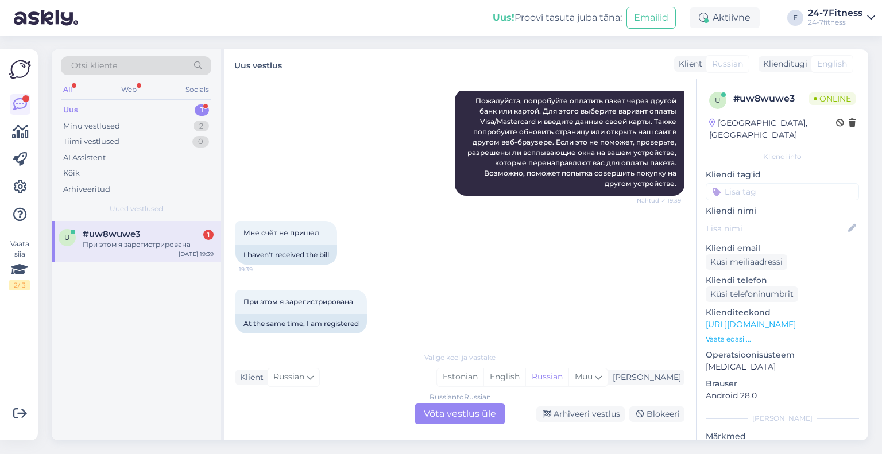
click at [446, 419] on div "Russian to Russian Võta vestlus üle" at bounding box center [460, 414] width 91 height 21
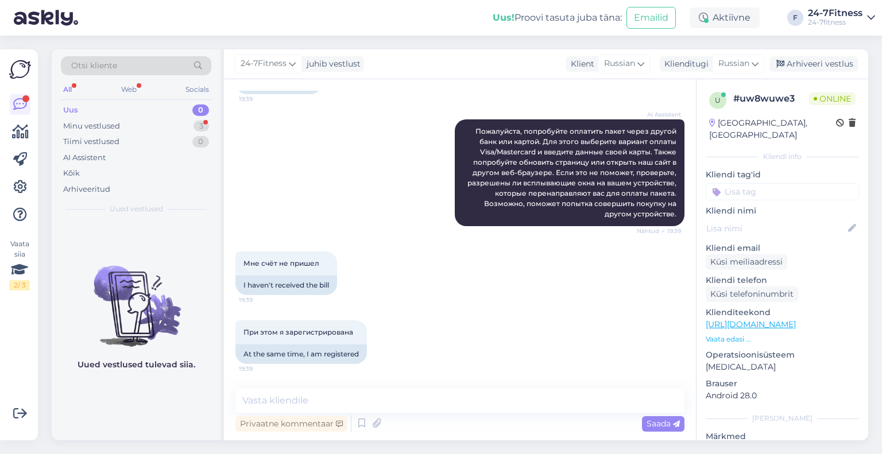
scroll to position [457, 0]
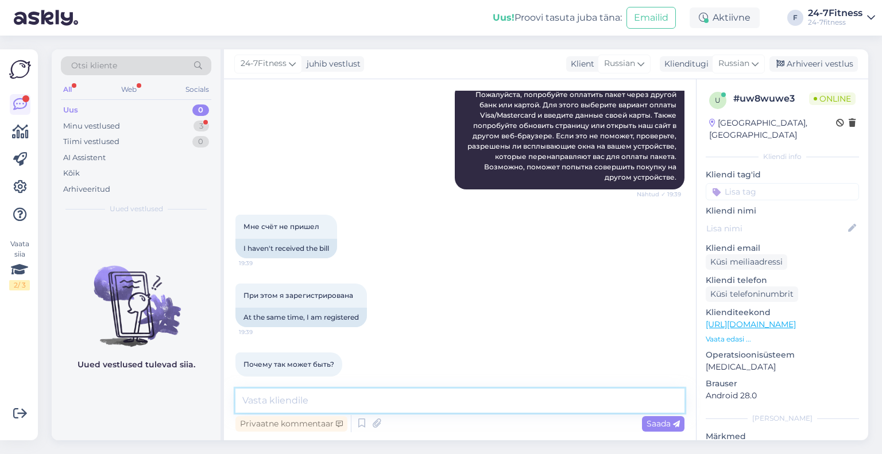
click at [325, 402] on textarea at bounding box center [460, 401] width 449 height 24
paste textarea "Укажите, какой именно счёт вы не получили? Пришлите нам свой идентификационный …"
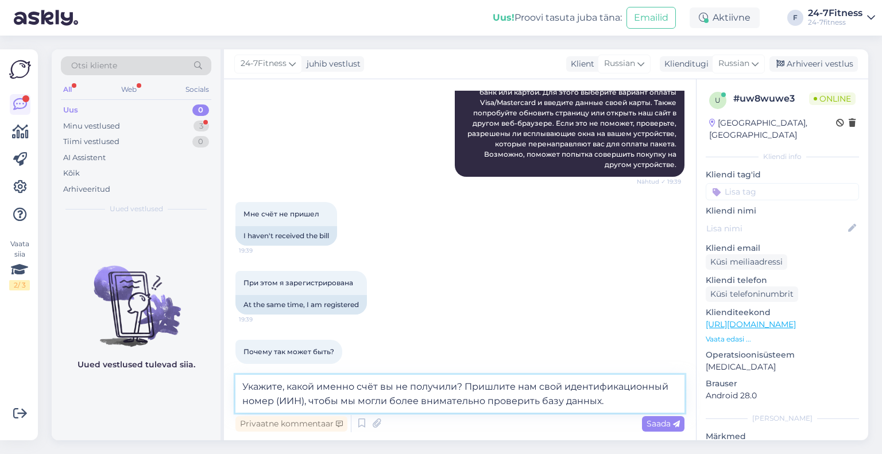
drag, startPoint x: 303, startPoint y: 400, endPoint x: 279, endPoint y: 400, distance: 24.1
click at [279, 400] on textarea "Укажите, какой именно счёт вы не получили? Пришлите нам свой идентификационный …" at bounding box center [460, 394] width 449 height 38
type textarea "Укажите, какой именно счёт вы не получили? Пришлите нам свой идентификационный …"
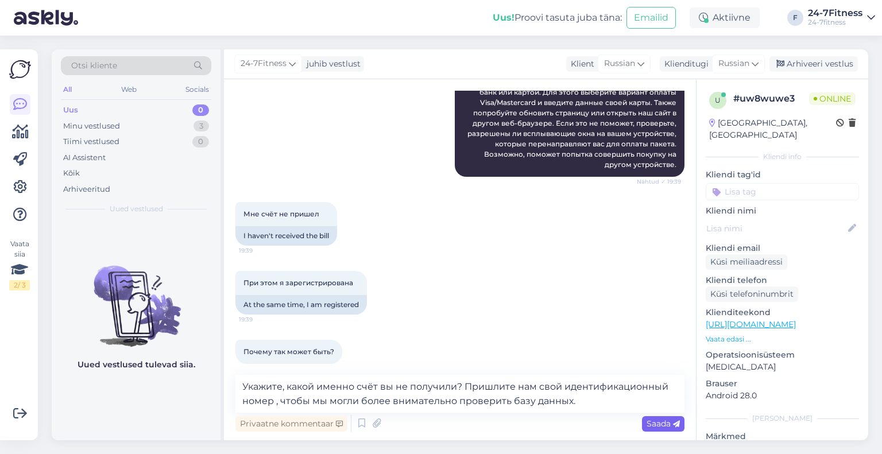
click at [650, 416] on div "Saada" at bounding box center [663, 424] width 43 height 16
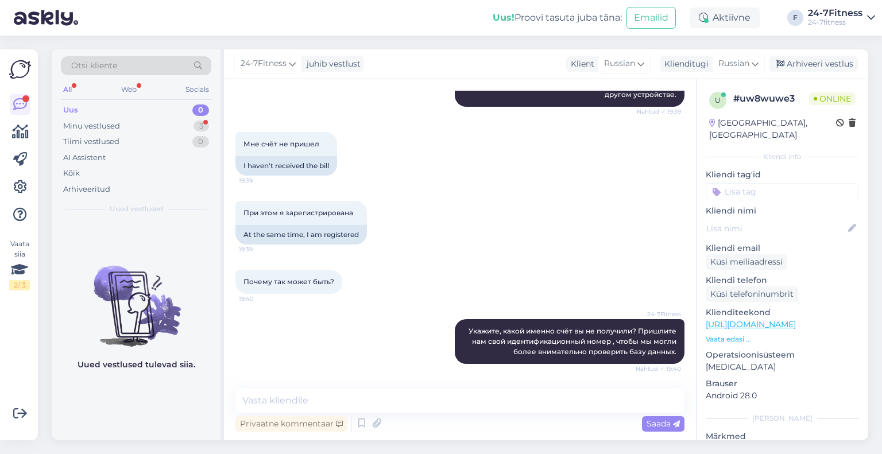
scroll to position [577, 0]
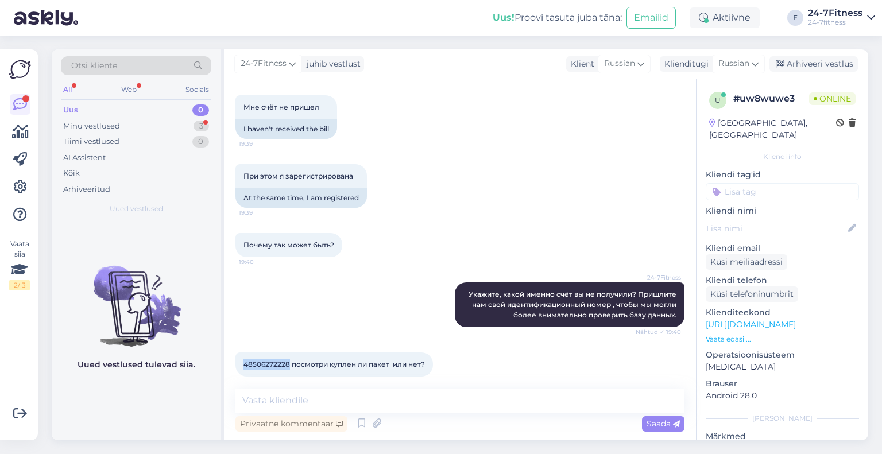
drag, startPoint x: 288, startPoint y: 352, endPoint x: 244, endPoint y: 349, distance: 44.9
click at [244, 360] on span "48506272228 посмотри куплен ли пакет или нет?" at bounding box center [335, 364] width 182 height 9
copy span "48506272228"
click at [338, 360] on span "48506272228 посмотри куплен ли пакет или нет?" at bounding box center [335, 364] width 182 height 9
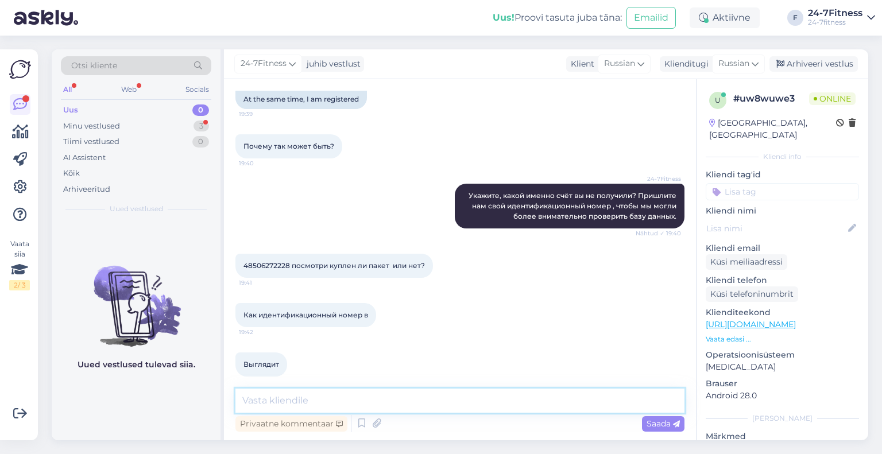
click at [296, 399] on textarea at bounding box center [460, 401] width 449 height 24
paste textarea "Вы не приобрели пакет. Если вы хотите приобрести пакет, войдите на наш сайт, ис…"
type textarea "Вы не приобрели пакет. Если вы хотите приобрести пакет, войдите на наш сайт, ис…"
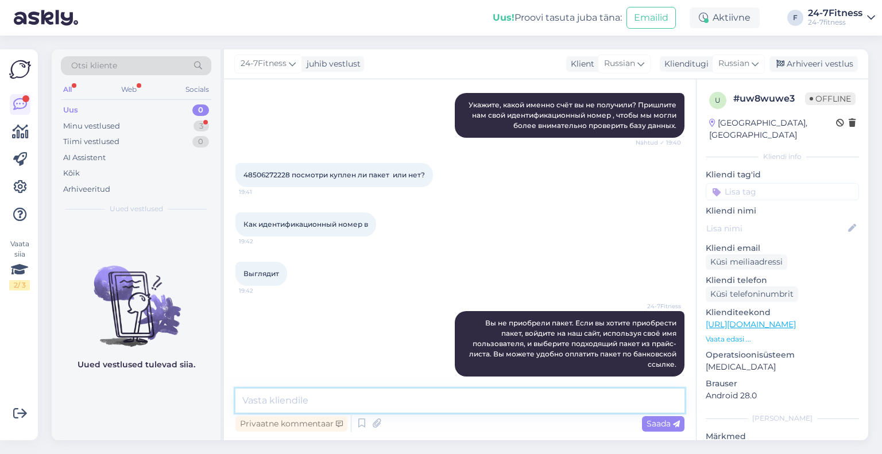
scroll to position [816, 0]
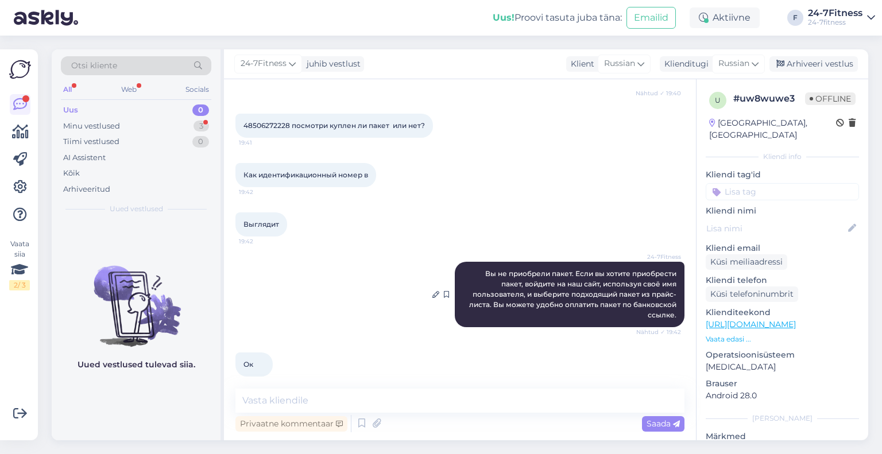
click at [515, 280] on span "Вы не приобрели пакет. Если вы хотите приобрести пакет, войдите на наш сайт, ис…" at bounding box center [573, 294] width 209 height 50
click at [798, 59] on div "Arhiveeri vestlus" at bounding box center [814, 64] width 88 height 16
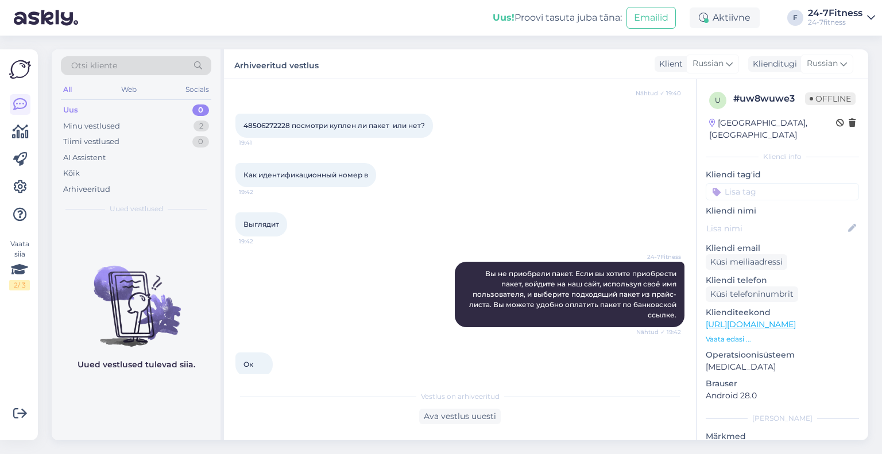
scroll to position [820, 0]
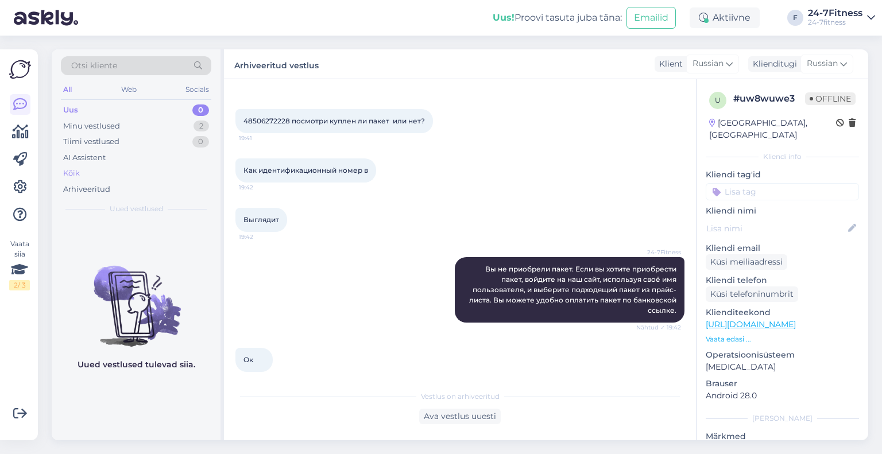
click at [97, 172] on div "Kõik" at bounding box center [136, 173] width 151 height 16
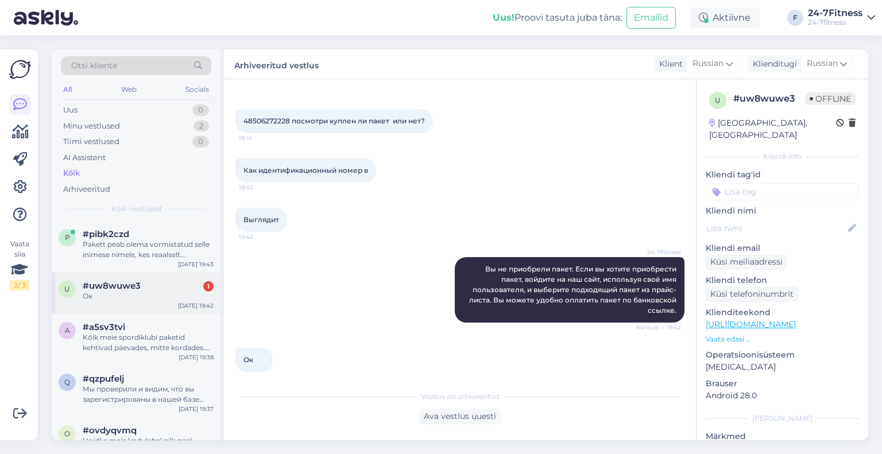
click at [126, 291] on div "Ок" at bounding box center [148, 296] width 131 height 10
click at [136, 254] on div "Pakett peab olema vormistatud selle inimese nimele, kes reaalselt spordiklubi t…" at bounding box center [148, 250] width 131 height 21
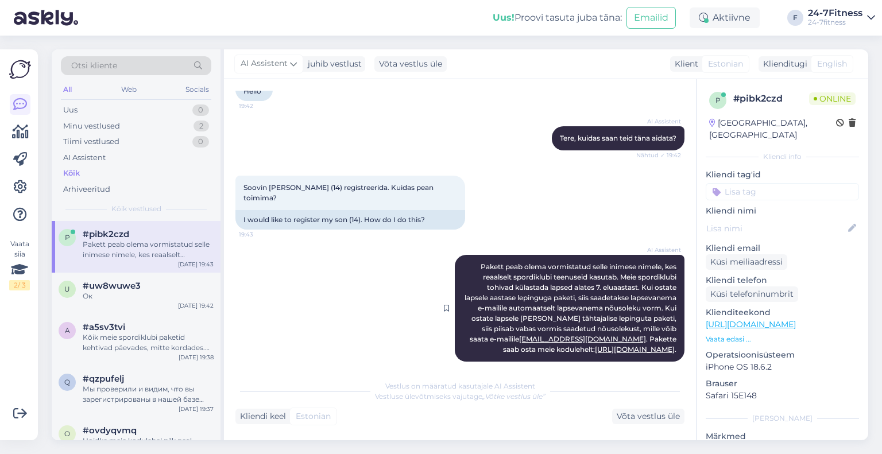
click at [529, 267] on span "Pakett peab olema vormistatud selle inimese nimele, kes reaalselt spordiklubi t…" at bounding box center [572, 308] width 214 height 91
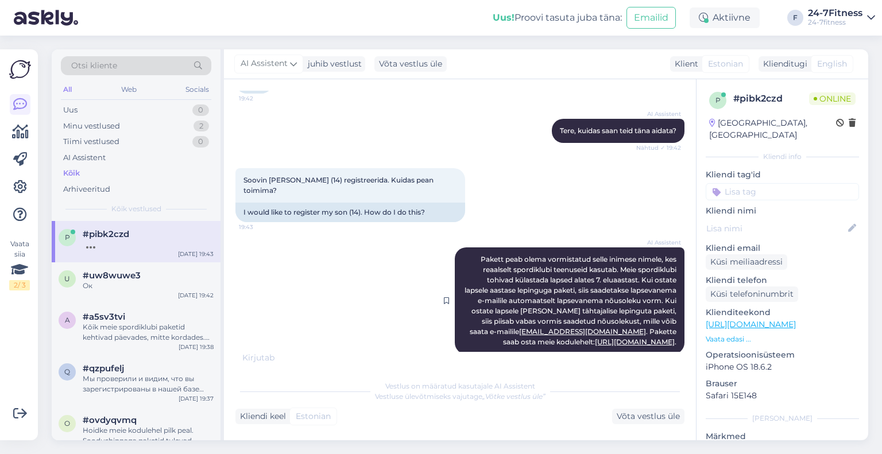
scroll to position [106, 0]
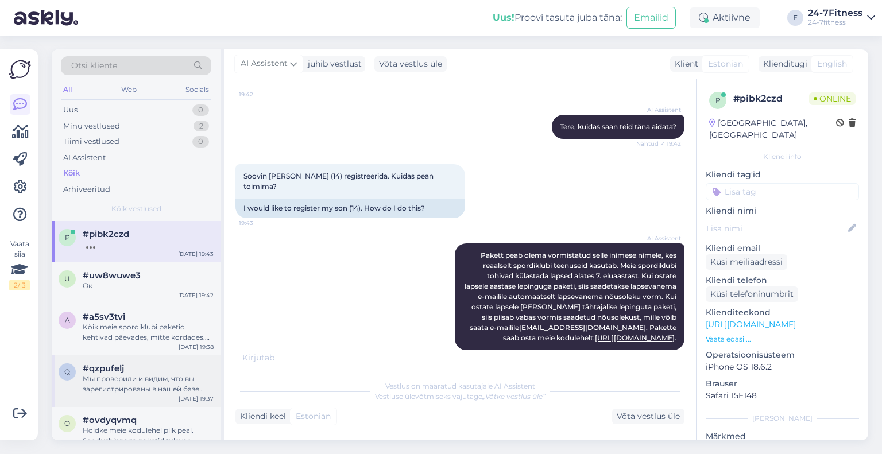
click at [104, 367] on span "#qzpufelj" at bounding box center [103, 369] width 41 height 10
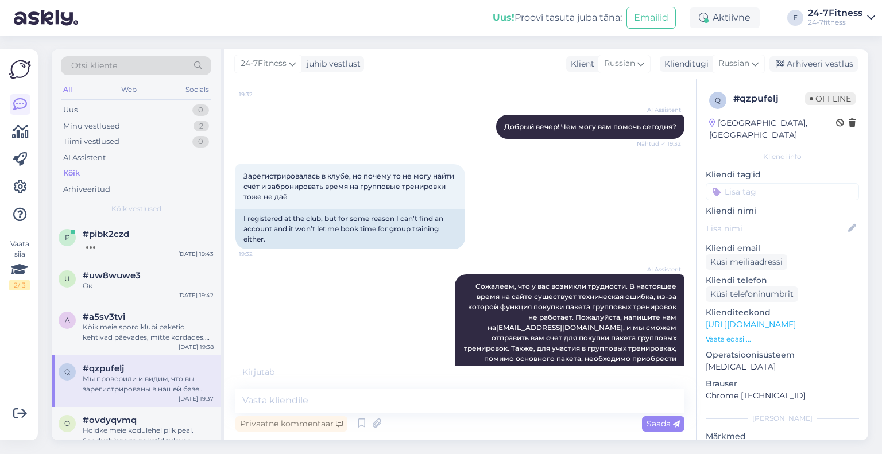
scroll to position [563, 0]
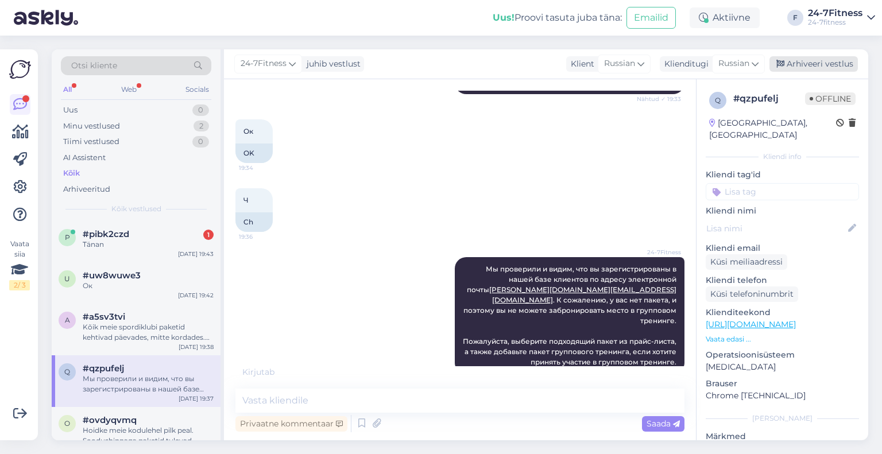
click at [787, 68] on div "Arhiveeri vestlus" at bounding box center [814, 64] width 88 height 16
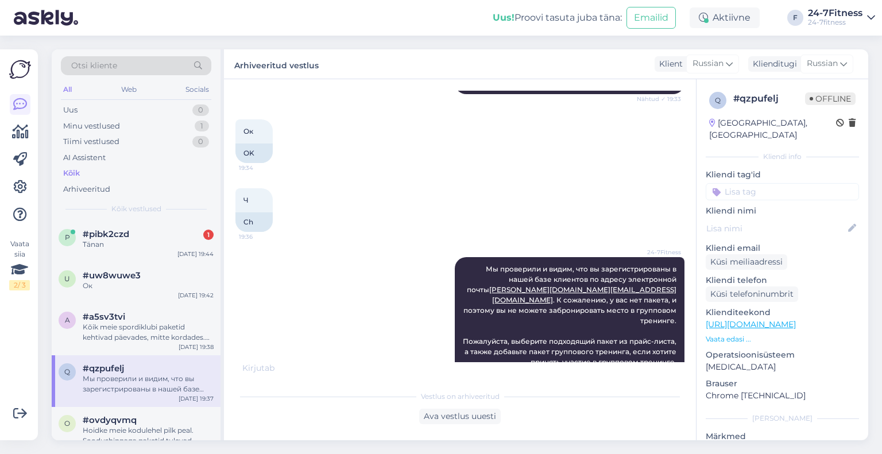
scroll to position [57, 0]
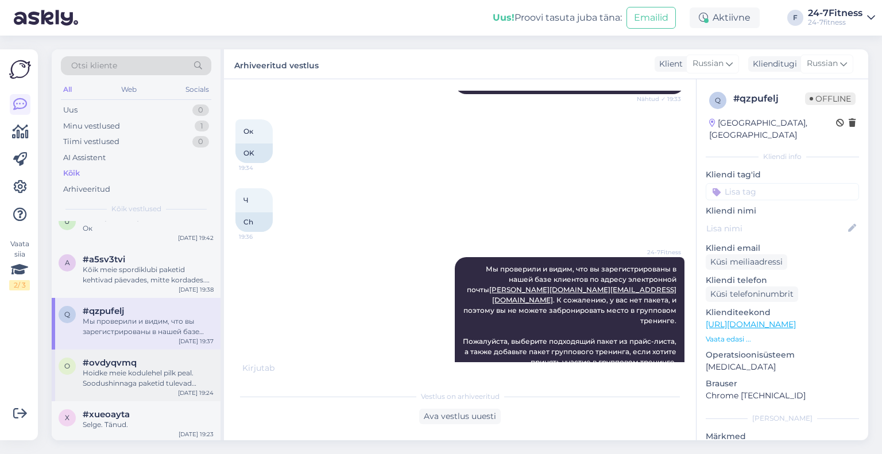
click at [139, 387] on div "Hoidke meie kodulehel pilk peal. Soodushinnaga paketid tulevad kodulehele ning …" at bounding box center [148, 378] width 131 height 21
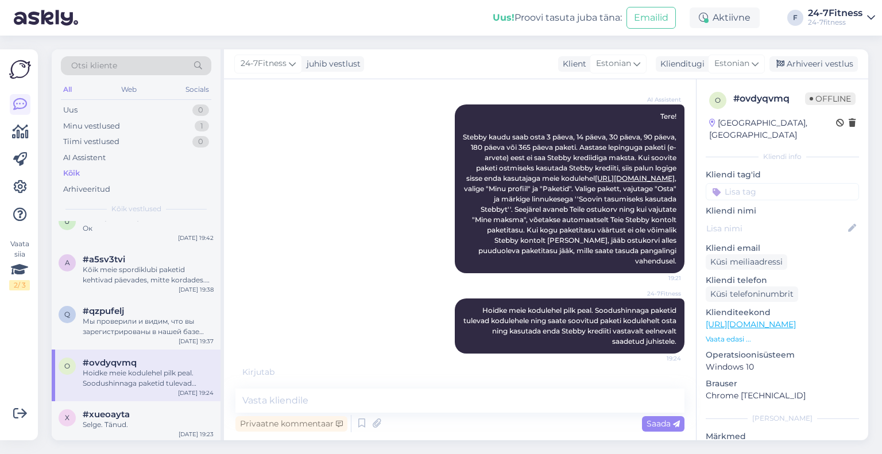
scroll to position [67, 0]
click at [810, 51] on div "24-7Fitness juhib vestlust Klient Estonian Klienditugi Estonian Arhiveeri vestl…" at bounding box center [546, 64] width 645 height 30
click at [810, 64] on div "Arhiveeri vestlus" at bounding box center [814, 64] width 88 height 16
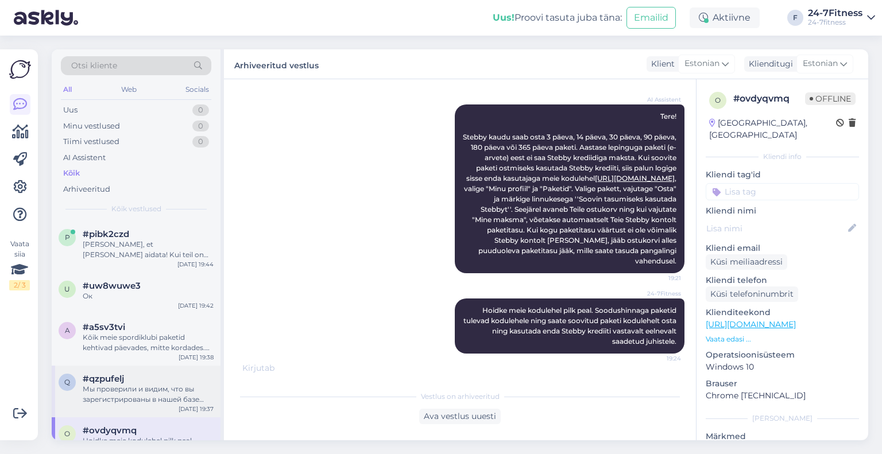
scroll to position [57, 0]
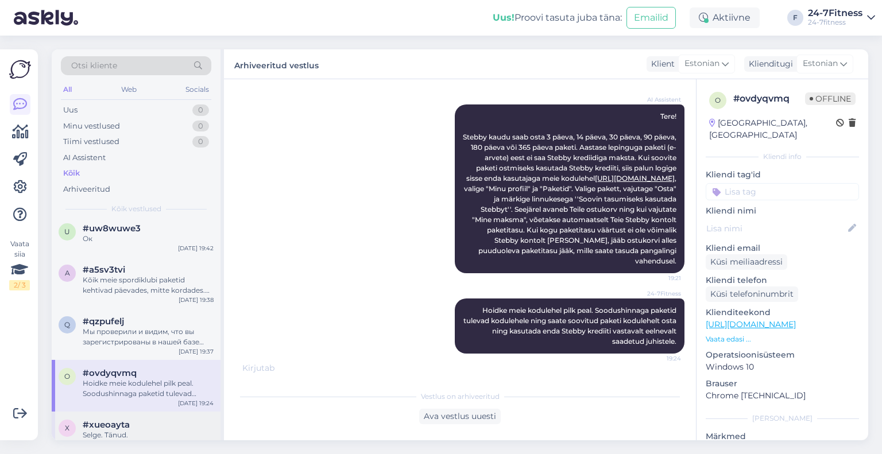
click at [108, 416] on div "x #xueoayta Selge. Tänud. [DATE] 19:23" at bounding box center [136, 432] width 169 height 41
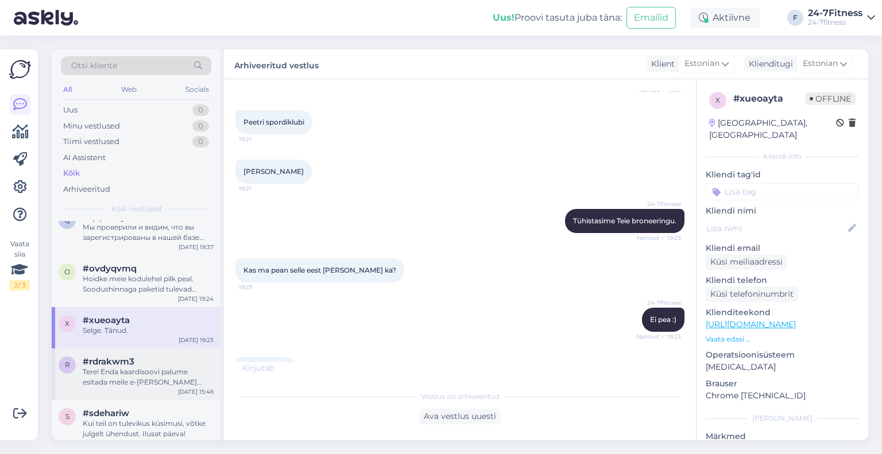
scroll to position [172, 0]
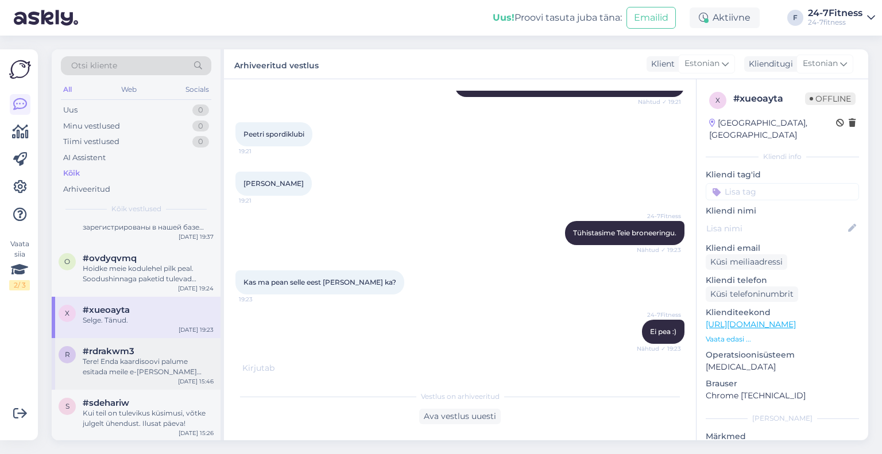
click at [115, 365] on div "Tere! Enda kaardisoovi palume esitada meile e-[PERSON_NAME] [EMAIL_ADDRESS][DOM…" at bounding box center [148, 367] width 131 height 21
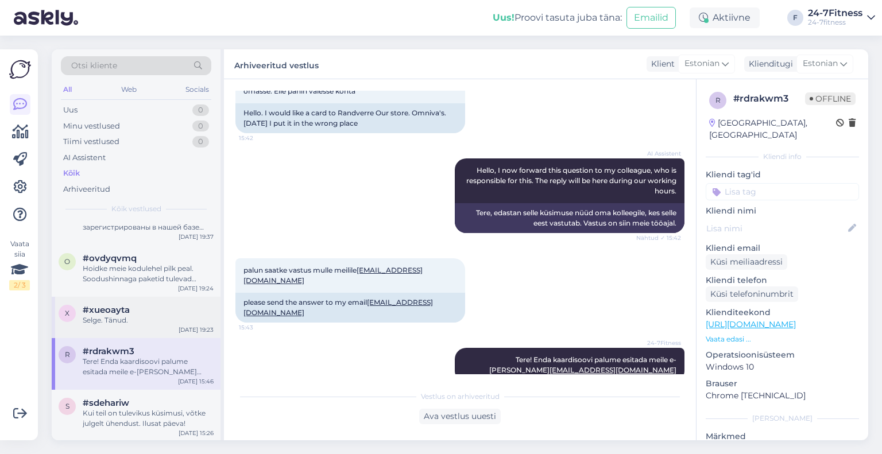
click at [114, 328] on div "x #xueoayta Selge. Tänud. [DATE] 19:23" at bounding box center [136, 317] width 169 height 41
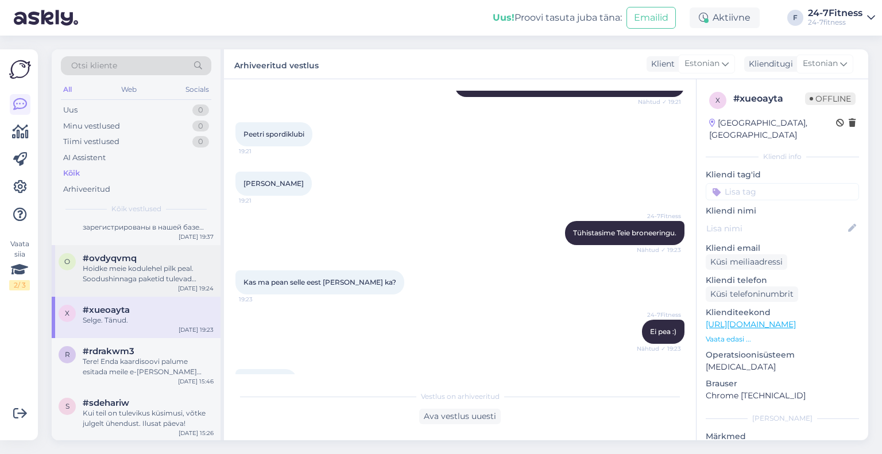
click at [120, 268] on div "Hoidke meie kodulehel pilk peal. Soodushinnaga paketid tulevad kodulehele ning …" at bounding box center [148, 274] width 131 height 21
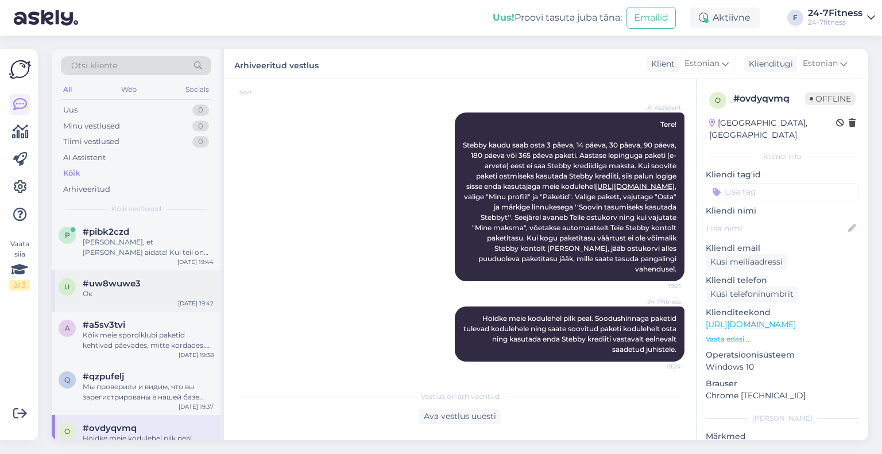
scroll to position [0, 0]
click at [144, 255] on div "[PERSON_NAME], et [PERSON_NAME] aidata! Kui teil on veel küsimusi, võtke julgel…" at bounding box center [148, 250] width 131 height 21
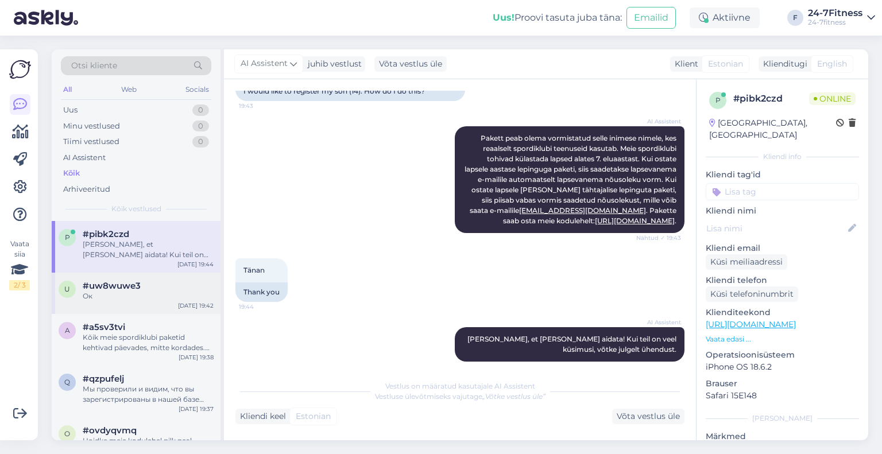
click at [117, 287] on span "#uw8wuwe3" at bounding box center [112, 286] width 58 height 10
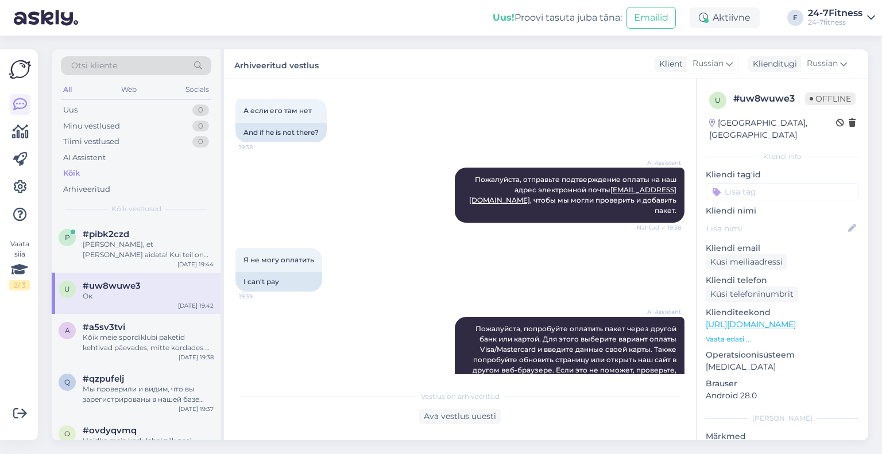
scroll to position [820, 0]
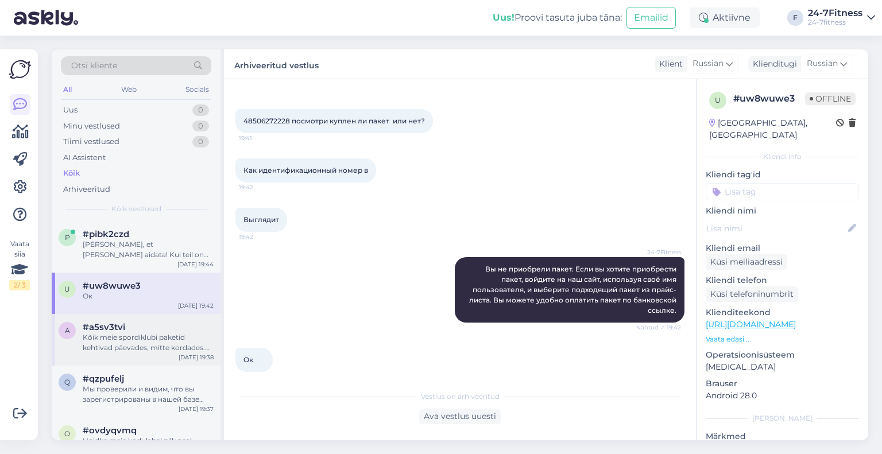
click at [115, 323] on span "#a5sv3tvi" at bounding box center [104, 327] width 43 height 10
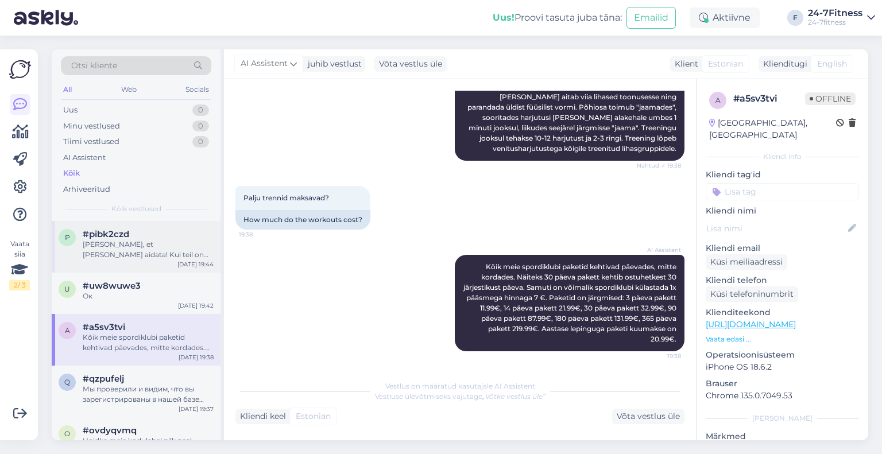
click at [105, 248] on div "[PERSON_NAME], et [PERSON_NAME] aidata! Kui teil on veel küsimusi, võtke julgel…" at bounding box center [148, 250] width 131 height 21
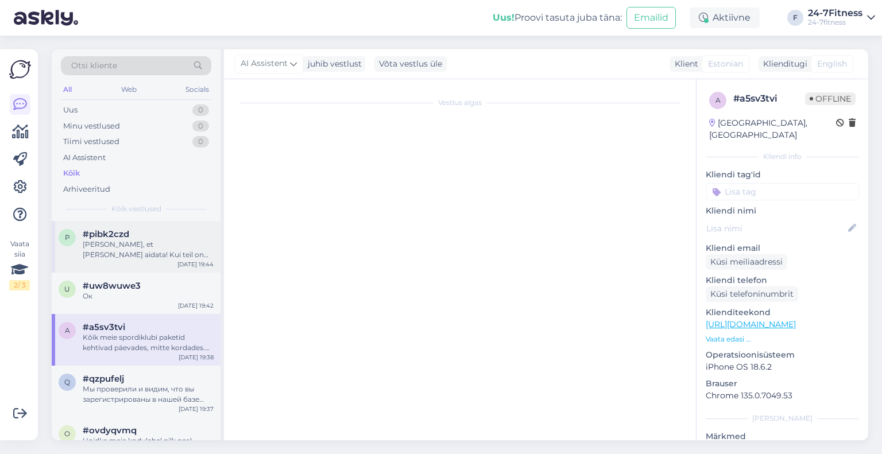
scroll to position [223, 0]
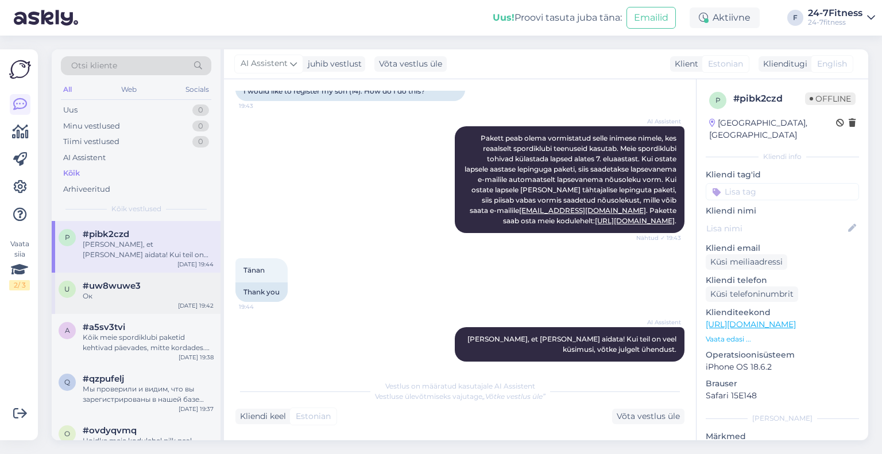
click at [102, 281] on span "#uw8wuwe3" at bounding box center [112, 286] width 58 height 10
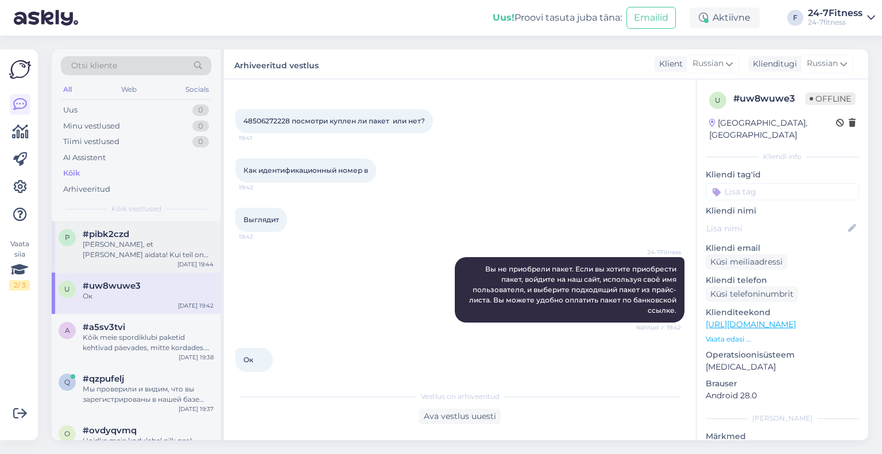
click at [139, 246] on div "[PERSON_NAME], et [PERSON_NAME] aidata! Kui teil on veel küsimusi, võtke julgel…" at bounding box center [148, 250] width 131 height 21
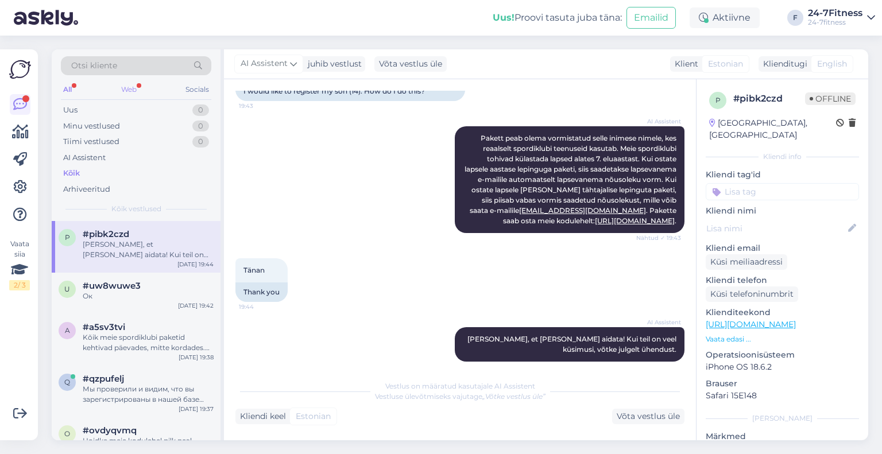
click at [139, 83] on div "Web" at bounding box center [129, 89] width 20 height 15
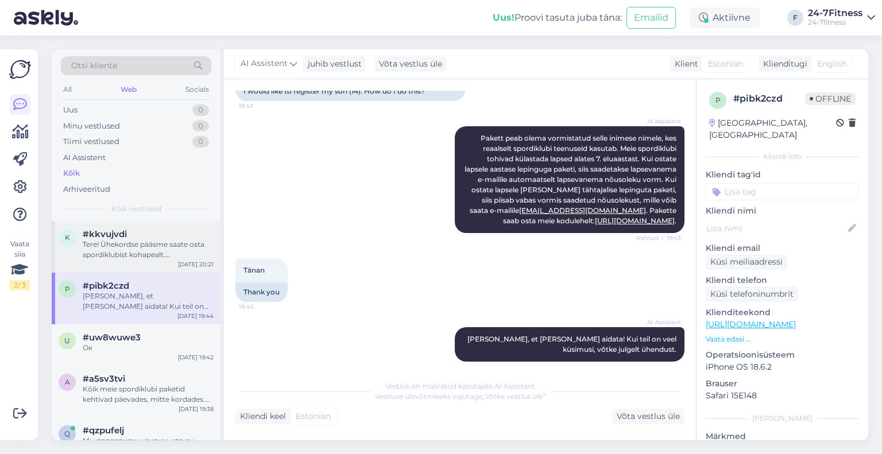
click at [118, 252] on div "Tere! Ühekordse pääsme saate osta spordiklubist kohapealt. Makseterminal on vär…" at bounding box center [148, 250] width 131 height 21
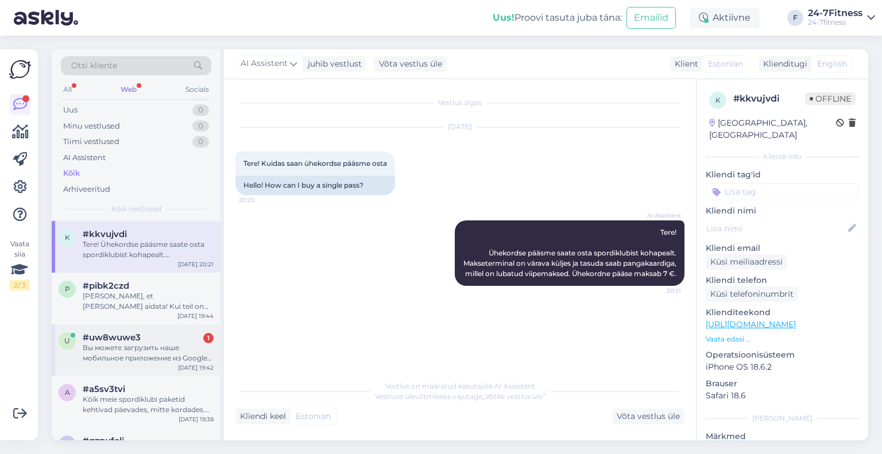
click at [138, 348] on div "Вы можете загрузить наше мобильное приложение из Google Play или App Store. Вве…" at bounding box center [148, 353] width 131 height 21
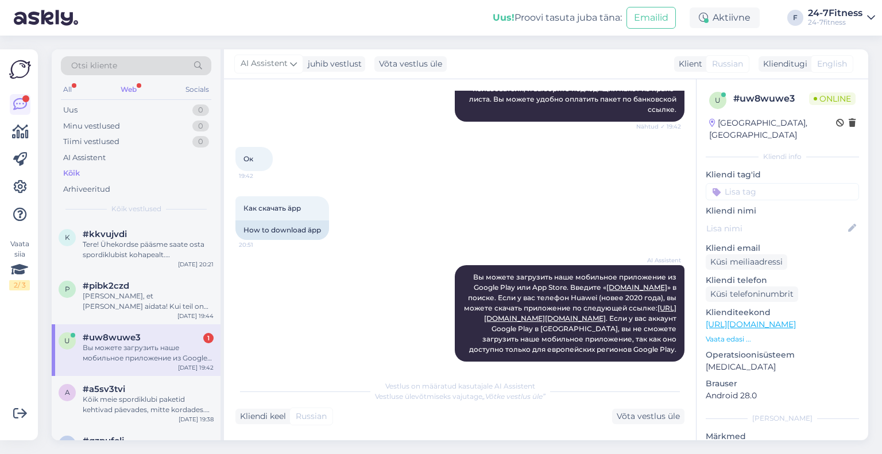
click at [108, 325] on div "u #uw8wuwe3 1 Вы можете загрузить наше мобильное приложение из Google Play или …" at bounding box center [136, 351] width 169 height 52
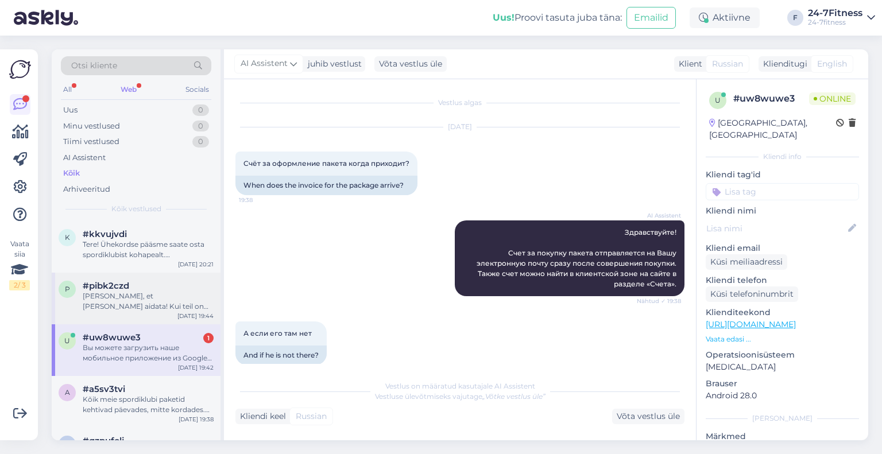
click at [99, 298] on div "[PERSON_NAME], et [PERSON_NAME] aidata! Kui teil on veel küsimusi, võtke julgel…" at bounding box center [148, 301] width 131 height 21
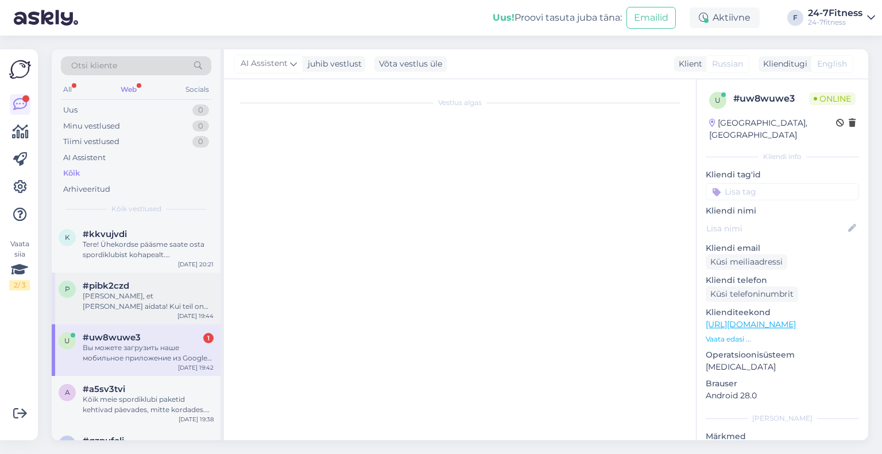
scroll to position [223, 0]
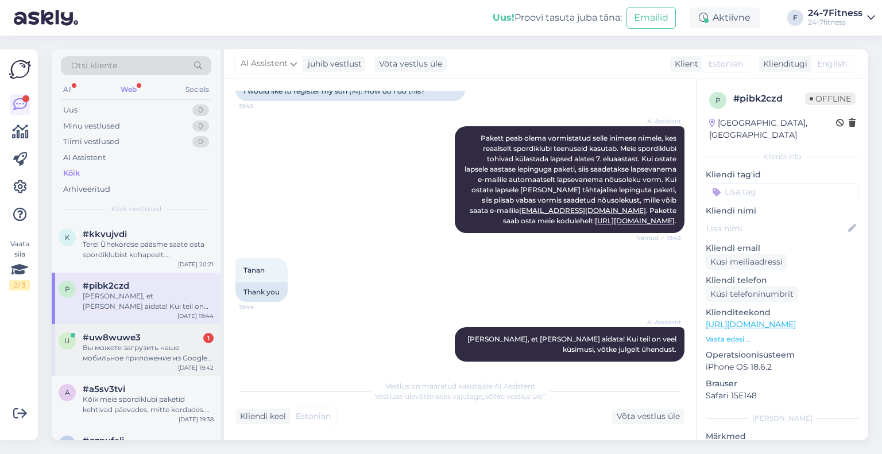
click at [133, 346] on div "Вы можете загрузить наше мобильное приложение из Google Play или App Store. Вве…" at bounding box center [148, 353] width 131 height 21
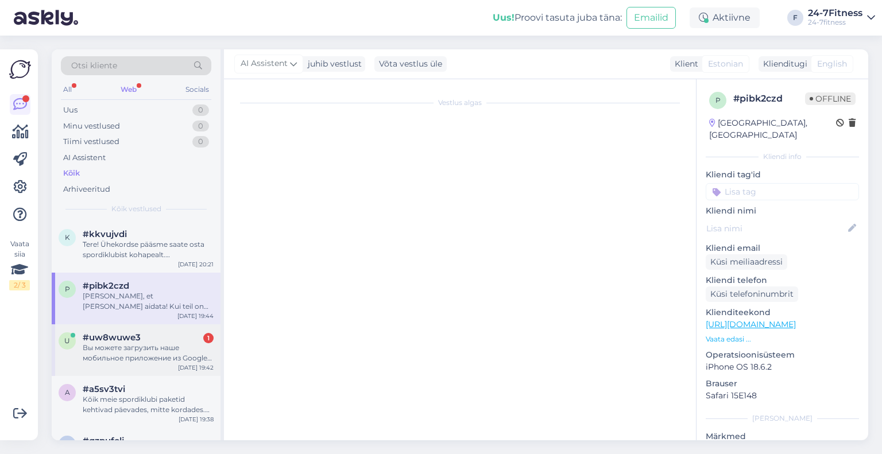
scroll to position [1021, 0]
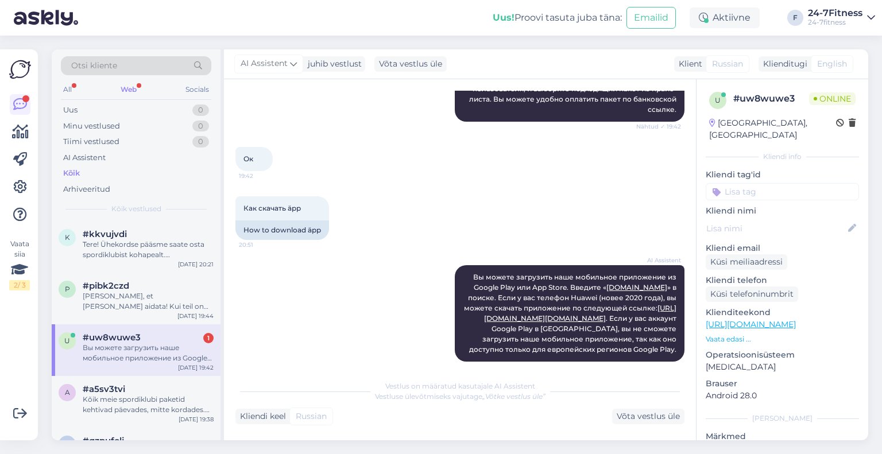
click at [696, 338] on div "u # uw8wuwe3 Online [GEOGRAPHIC_DATA], [GEOGRAPHIC_DATA] Kliendi info Kliendi t…" at bounding box center [782, 259] width 172 height 361
drag, startPoint x: 695, startPoint y: 339, endPoint x: 695, endPoint y: 376, distance: 37.3
click at [695, 376] on div "Vestlus algas [DATE] Счёт за оформление пакета когда приходит? 19:38 When does …" at bounding box center [460, 259] width 472 height 361
click at [529, 273] on span "Вы можете загрузить наше мобильное приложение из Google Play или App Store. Вве…" at bounding box center [571, 313] width 214 height 81
